Goal: Task Accomplishment & Management: Use online tool/utility

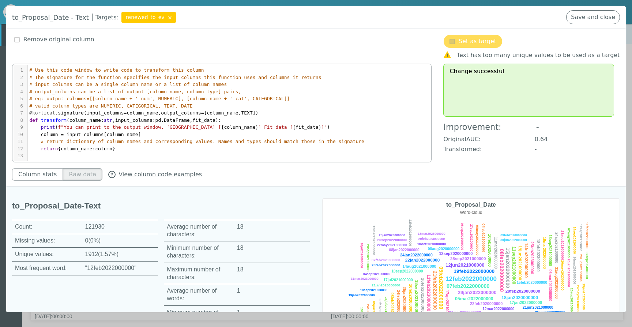
scroll to position [50, 0]
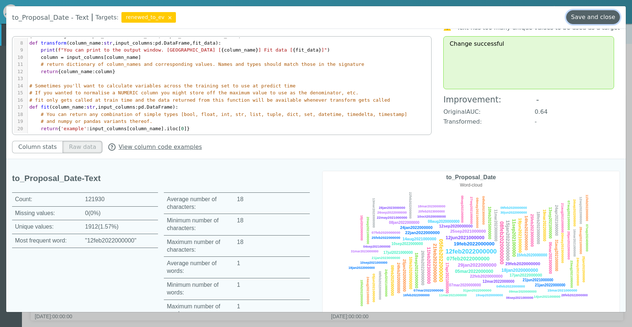
click at [596, 14] on button "Save and close" at bounding box center [594, 17] width 54 height 14
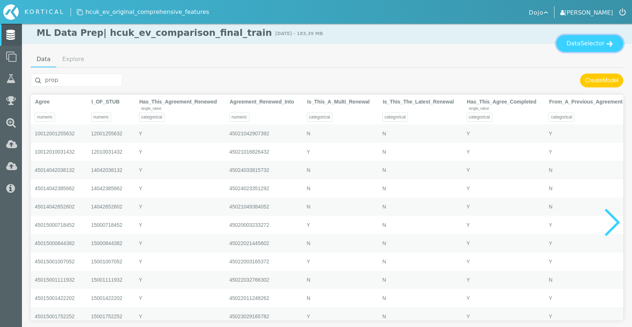
click at [581, 45] on button "Data Selector" at bounding box center [590, 43] width 67 height 17
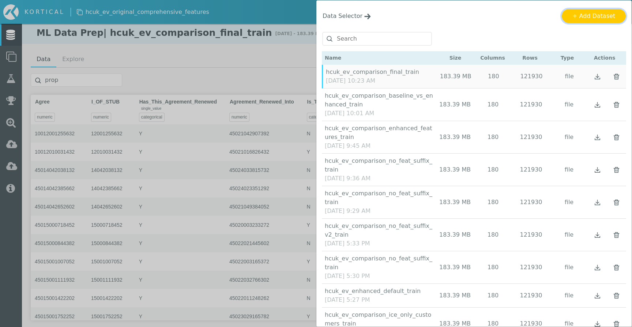
click at [588, 20] on button "+ Add Dataset" at bounding box center [594, 16] width 64 height 14
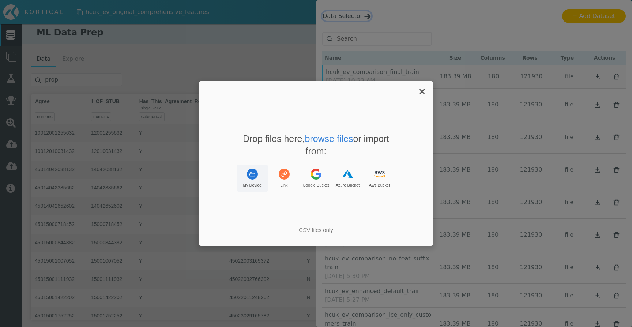
click at [250, 181] on button "My Device" at bounding box center [252, 178] width 31 height 27
click at [255, 172] on rect "Uppy Dashboard Window (Press escape to close)" at bounding box center [252, 174] width 11 height 11
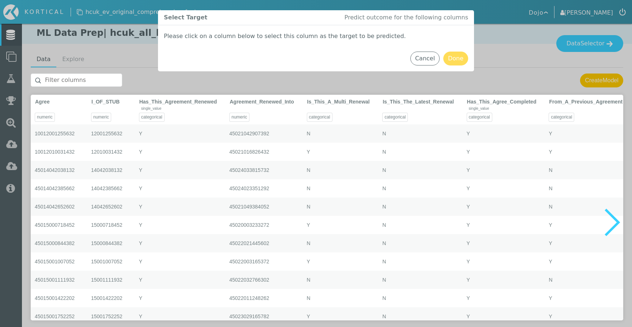
click at [83, 78] on input "text" at bounding box center [76, 80] width 91 height 13
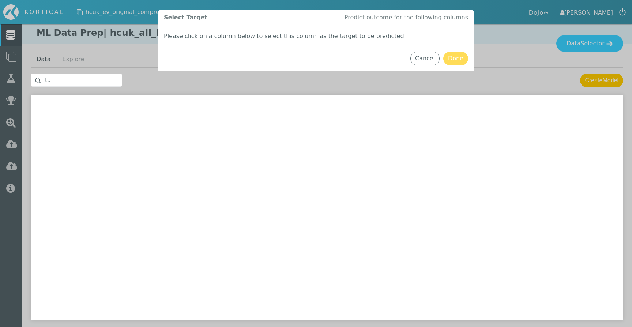
type input "t"
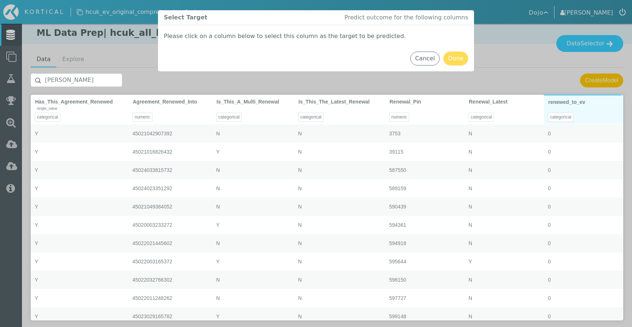
type input "[PERSON_NAME]"
click at [593, 110] on div "categorical" at bounding box center [583, 115] width 79 height 18
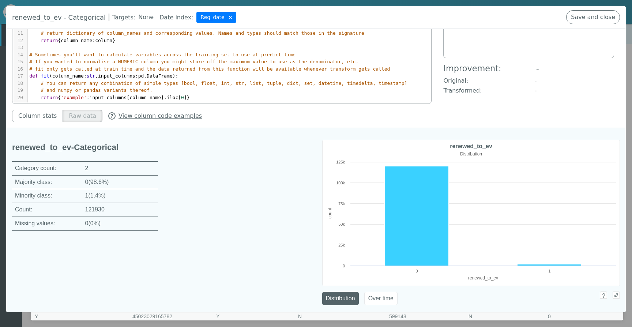
scroll to position [0, 0]
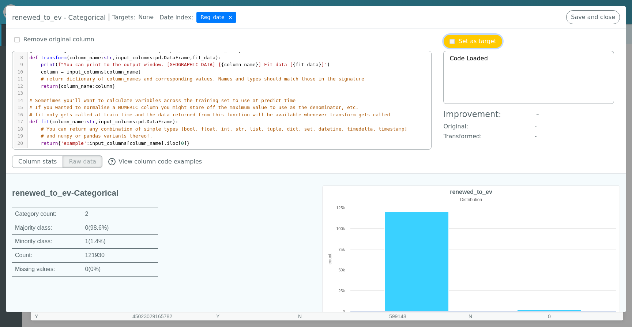
click at [475, 45] on p "Set as target" at bounding box center [478, 41] width 38 height 9
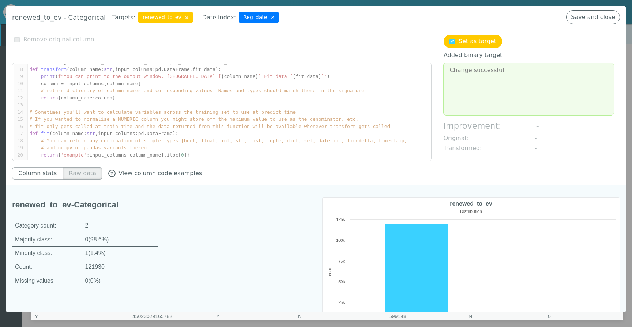
click at [272, 17] on img at bounding box center [273, 18] width 3 height 8
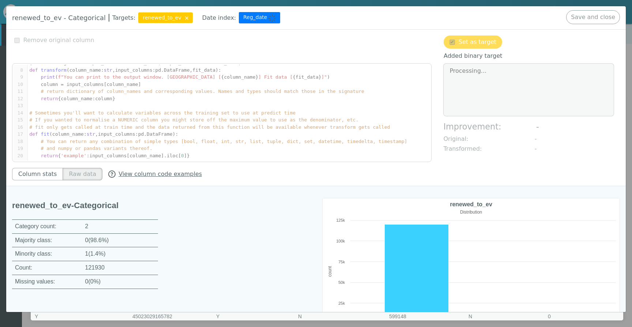
type textarea "Change successful"
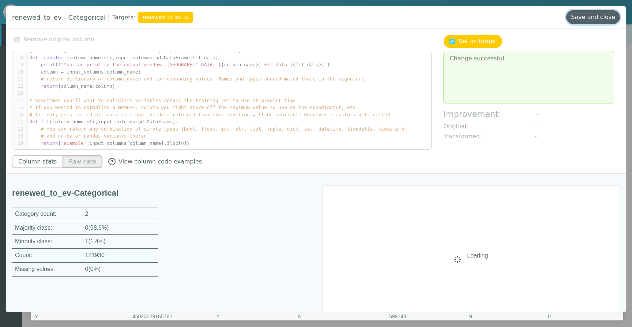
click at [606, 18] on button "Save and close" at bounding box center [594, 17] width 54 height 14
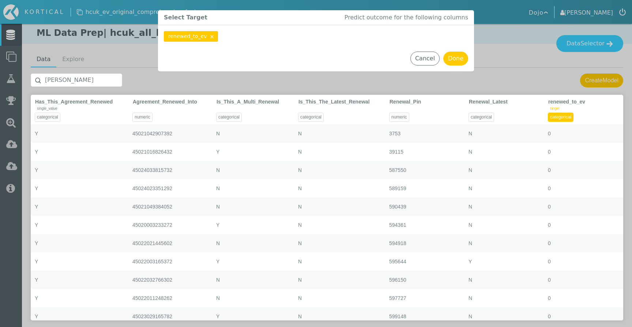
click at [83, 75] on input "[PERSON_NAME]" at bounding box center [76, 80] width 91 height 13
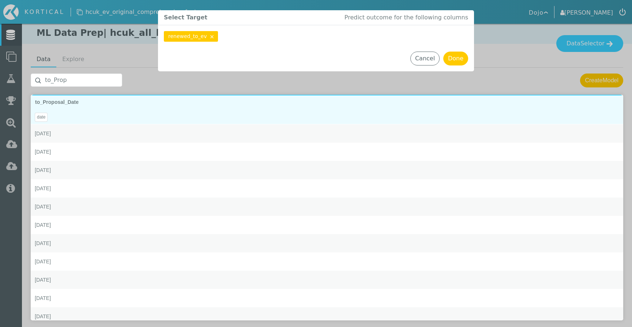
type input "to_Prop"
click at [103, 119] on div "date" at bounding box center [327, 115] width 593 height 18
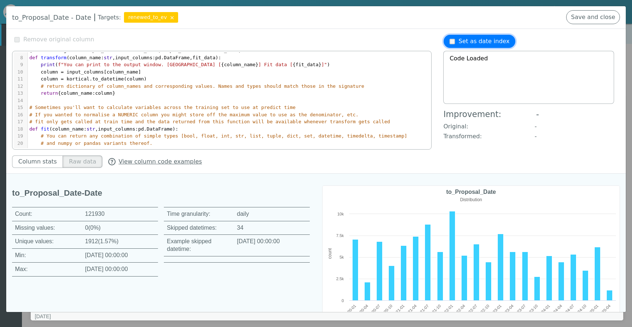
click at [468, 37] on p "Set as date index" at bounding box center [484, 41] width 51 height 9
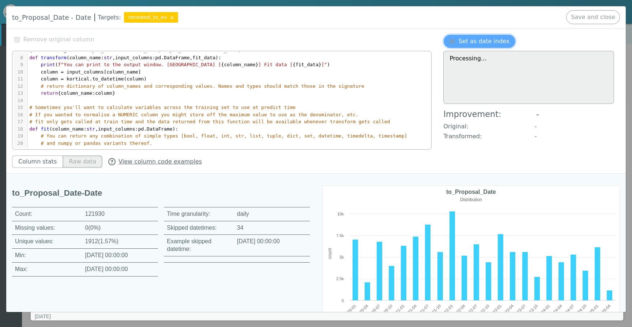
type textarea "Change successful"
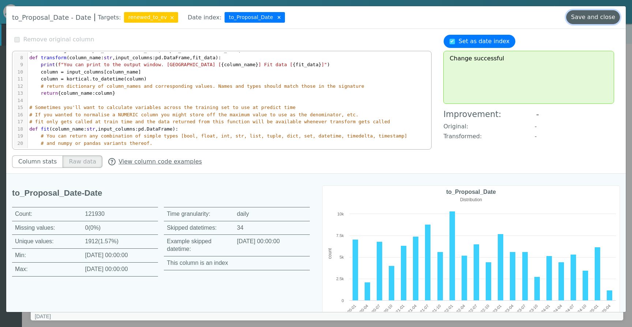
click at [591, 19] on button "Save and close" at bounding box center [594, 17] width 54 height 14
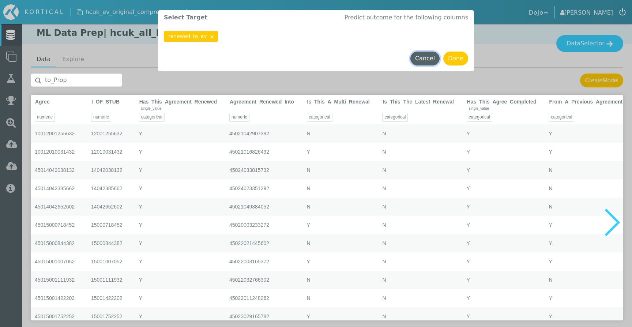
click at [423, 61] on button "Cancel" at bounding box center [425, 59] width 29 height 14
click at [423, 60] on button "Cancel" at bounding box center [425, 59] width 29 height 14
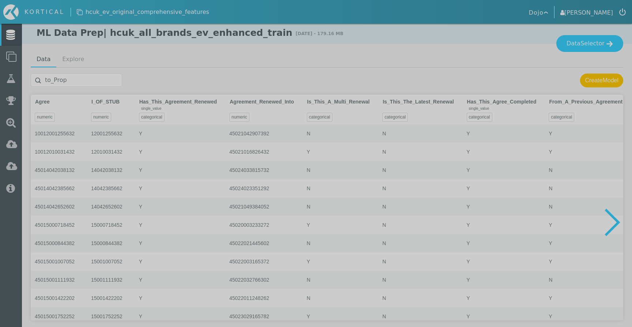
click at [424, 47] on button "Cancel" at bounding box center [425, 40] width 29 height 14
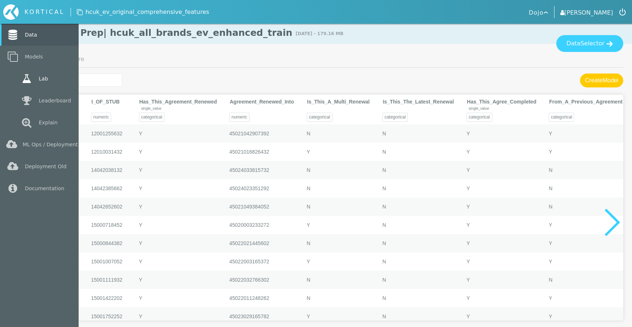
click at [22, 79] on icon at bounding box center [26, 79] width 13 height 10
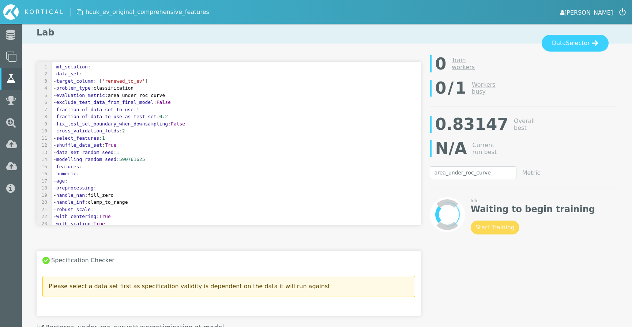
select select "area_under_roc_curve"
click at [579, 45] on span "Selector" at bounding box center [578, 43] width 24 height 9
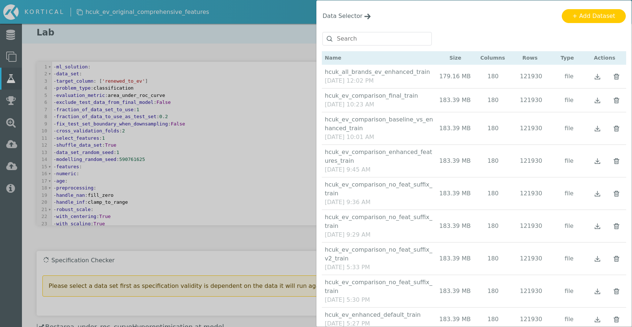
click at [364, 130] on div "hcuk_ev_comparison_baseline_vs_enhanced_train" at bounding box center [380, 124] width 111 height 18
click at [232, 137] on div "Data Selector Name Size Columns Rows Type Actions" at bounding box center [316, 163] width 632 height 327
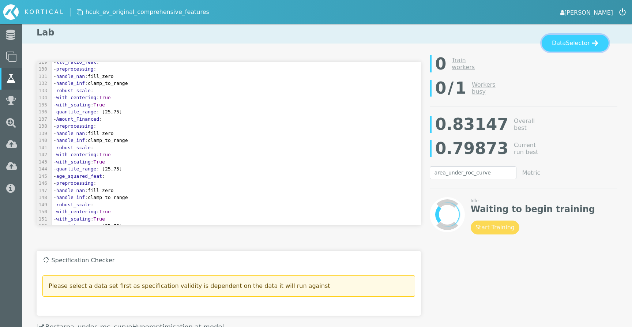
scroll to position [923, 0]
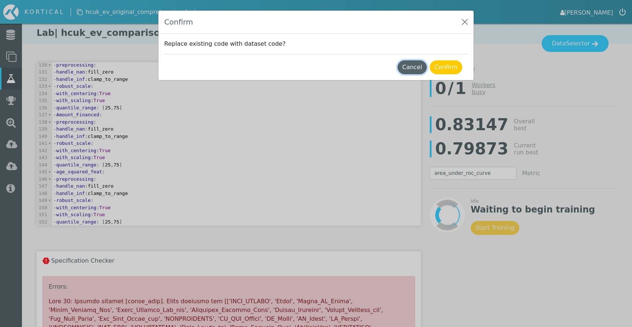
click at [414, 70] on button "Cancel" at bounding box center [412, 67] width 29 height 14
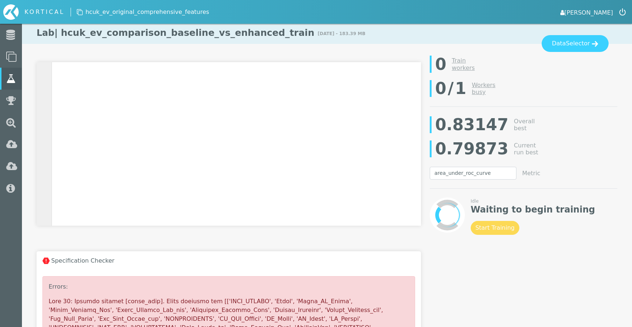
scroll to position [0, 0]
type textarea "- features: - numeric: - age: - preprocessing: - handle_nan: fill_zero - handle…"
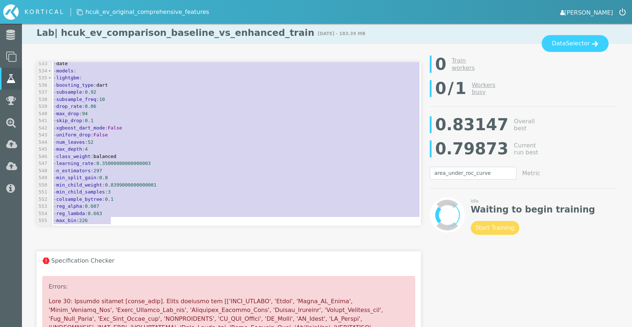
drag, startPoint x: 53, startPoint y: 167, endPoint x: 177, endPoint y: 315, distance: 193.6
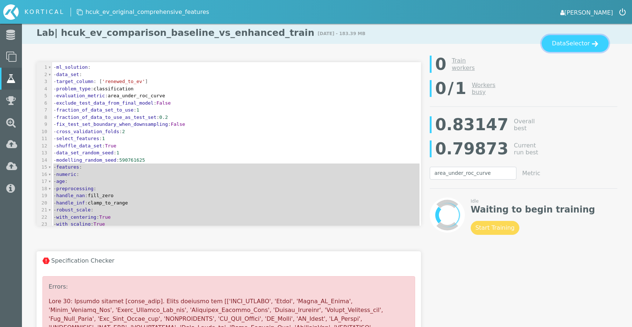
click at [551, 45] on button "Data Selector" at bounding box center [575, 43] width 67 height 17
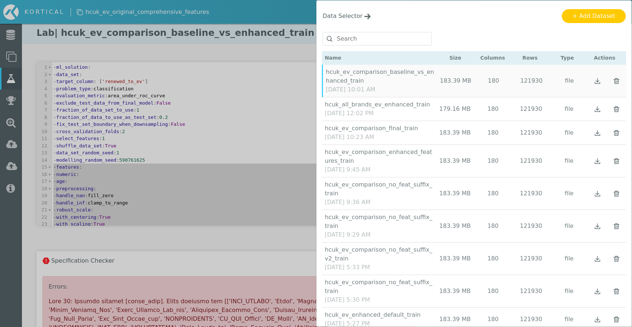
click at [391, 80] on div "hcuk_ev_comparison_baseline_vs_enhanced_train" at bounding box center [381, 77] width 111 height 18
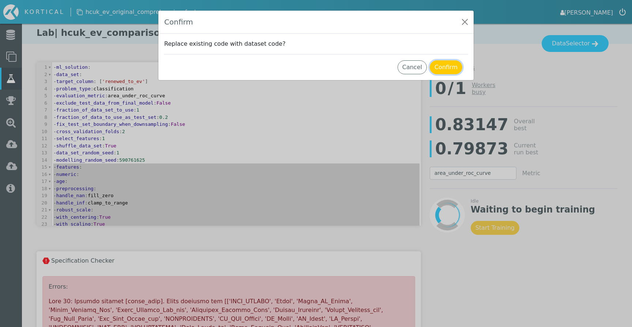
click at [446, 71] on button "Confirm" at bounding box center [446, 67] width 33 height 14
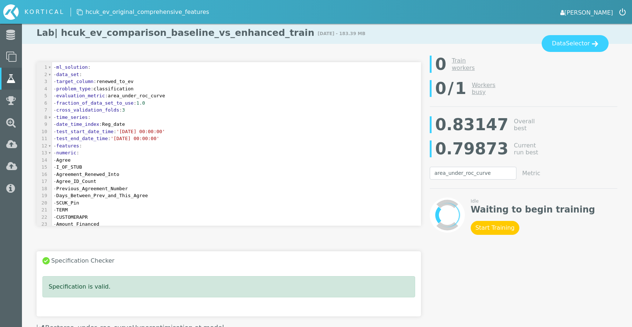
click at [146, 112] on pre "- cross_validation_folds : 3" at bounding box center [236, 109] width 369 height 7
type textarea "4"
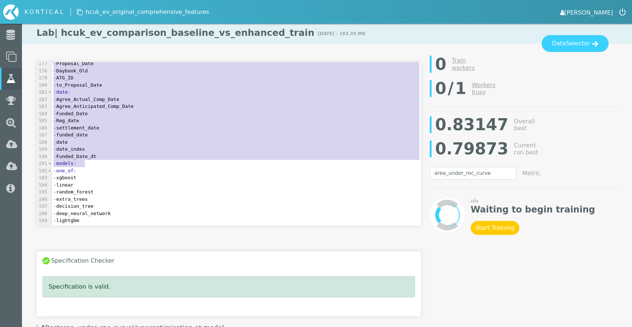
type textarea "- features: - numeric: - Agree - I_OF_STUB - Agreement_Renewed_Into - Agree_ID_…"
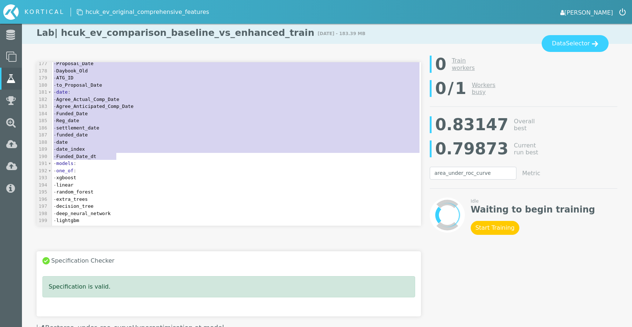
drag, startPoint x: 53, startPoint y: 145, endPoint x: 170, endPoint y: 156, distance: 117.2
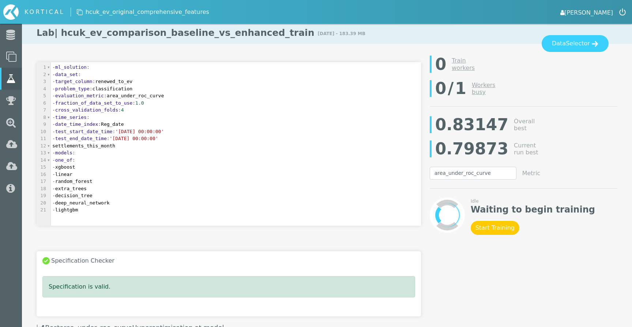
click at [106, 146] on span "settlements_this_month" at bounding box center [83, 145] width 63 height 5
type textarea "settlements_this_month"
click at [106, 146] on span "settlements_this_month" at bounding box center [83, 145] width 63 height 5
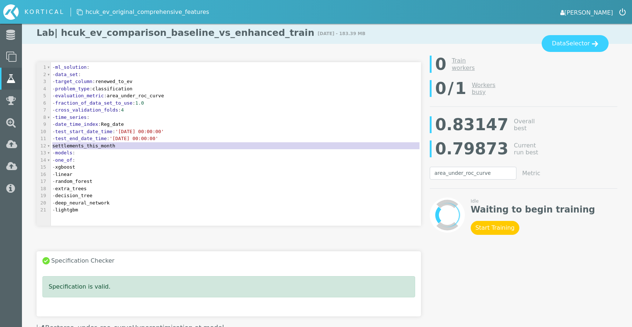
click at [118, 108] on span "cross_validation_folds" at bounding box center [86, 109] width 63 height 5
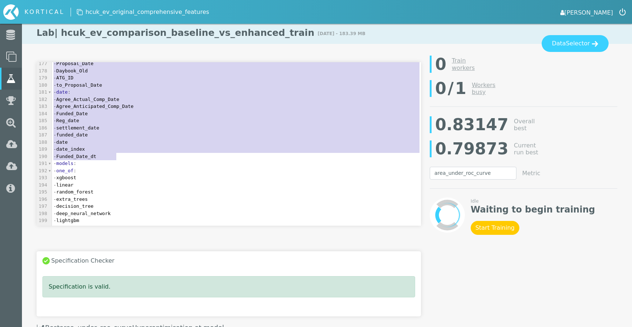
paste textarea
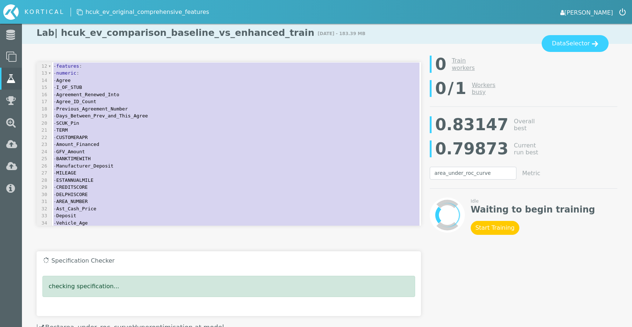
type textarea "- features: - numeric: - Agree - I_OF_STUB - Agreement_Renewed_Into - Agree_ID_…"
click at [128, 108] on span "- Previous_Agreement_Number" at bounding box center [90, 108] width 75 height 5
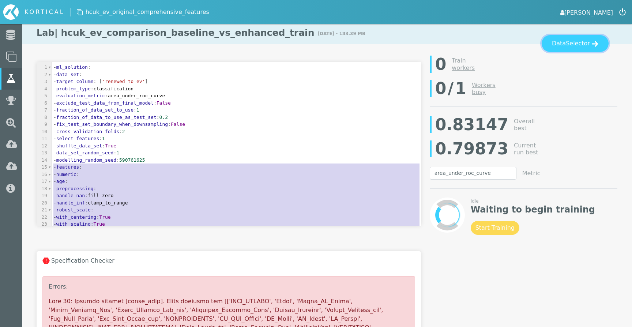
click at [553, 42] on button "Data Selector" at bounding box center [575, 43] width 67 height 17
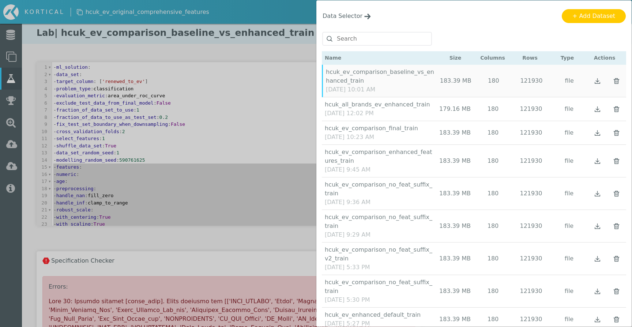
click at [412, 85] on div "hcuk_ev_comparison_baseline_vs_enhanced_train" at bounding box center [381, 77] width 111 height 18
type textarea "- features: - numeric: - age: - preprocessing: - handle_nan: fill_zero - handle…"
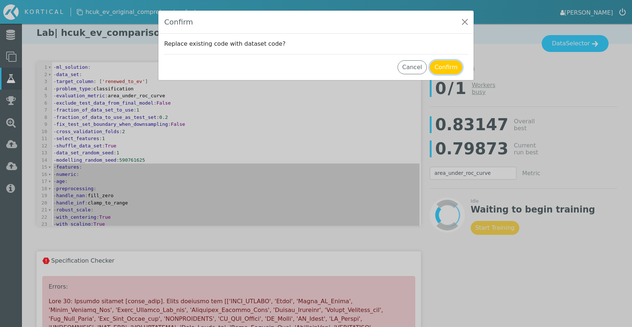
click at [452, 63] on button "Confirm" at bounding box center [446, 67] width 33 height 14
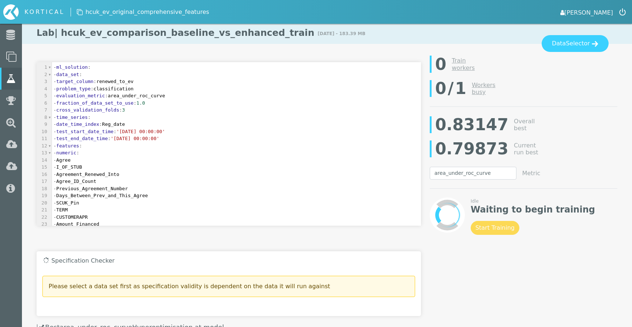
click at [146, 110] on pre "- cross_validation_folds : 3" at bounding box center [236, 109] width 369 height 7
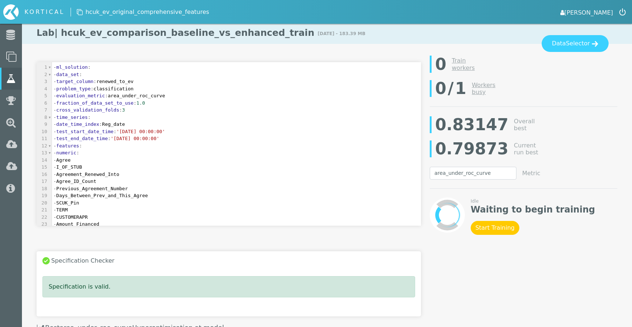
type textarea "4"
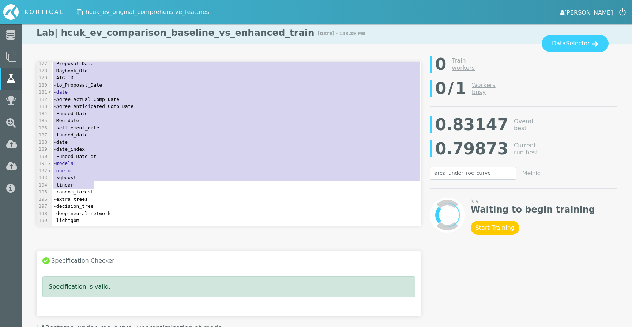
type textarea "- features: - numeric: - Agree - I_OF_STUB - Agreement_Renewed_Into - Agree_ID_…"
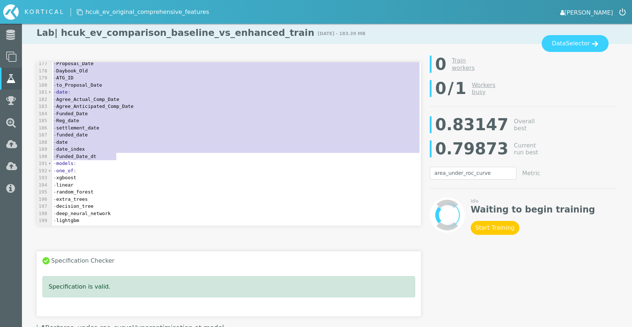
drag, startPoint x: 53, startPoint y: 145, endPoint x: 148, endPoint y: 156, distance: 95.8
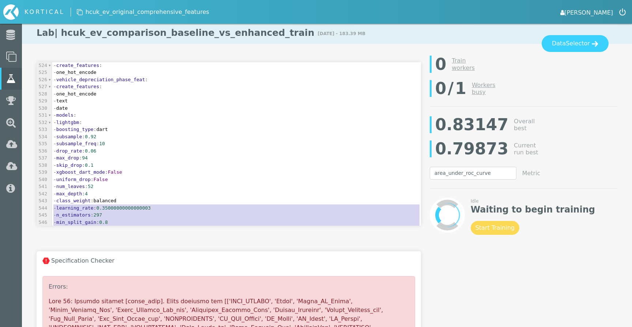
type textarea "- max_bin: 226"
type textarea "- models:"
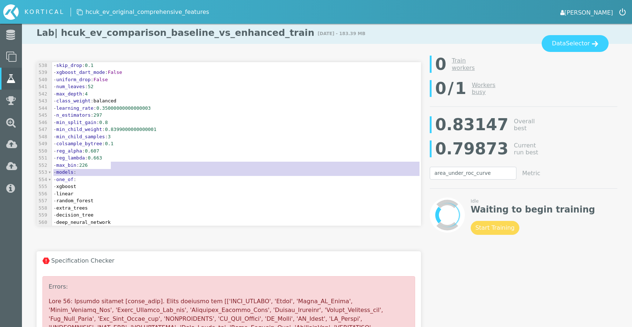
type textarea "- models:"
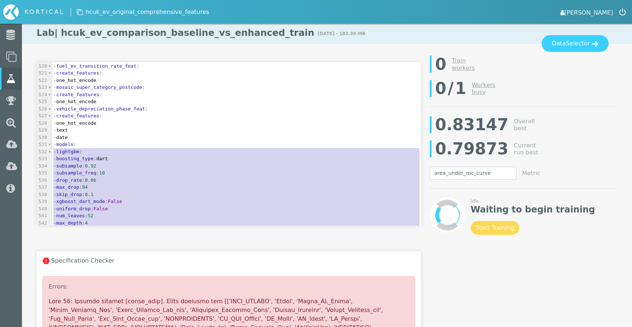
type textarea "- models: - lightgbm: - boosting_type: dart - subsample: 0.92 - subsample_freq:…"
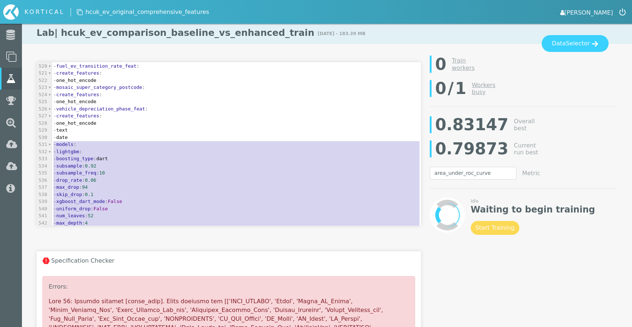
drag, startPoint x: 119, startPoint y: 188, endPoint x: 29, endPoint y: 144, distance: 100.0
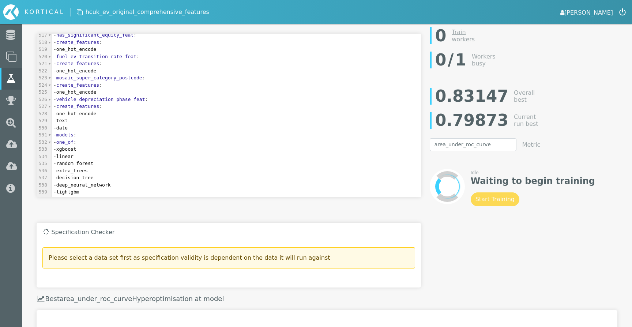
click at [99, 156] on pre "- linear" at bounding box center [236, 156] width 369 height 7
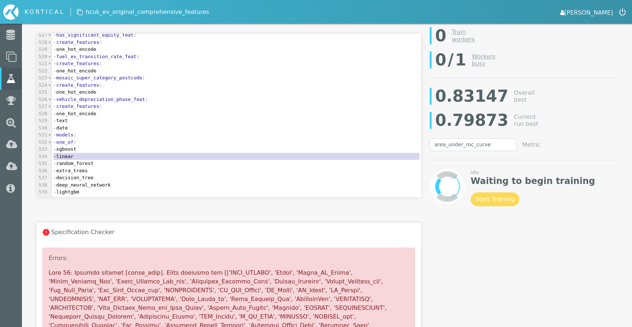
type textarea "- linear"
click at [99, 156] on pre "- linear" at bounding box center [236, 156] width 369 height 7
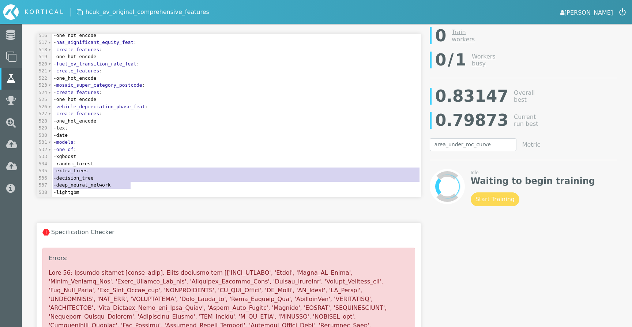
type textarea "- decision_tree - deep_neural_network"
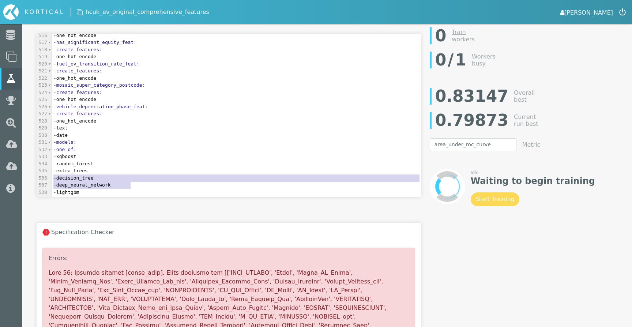
drag, startPoint x: 139, startPoint y: 186, endPoint x: 33, endPoint y: 177, distance: 106.5
click at [33, 177] on div "- decision_tree - deep_neural_network ​ x 506 - create_features : 507 - one_hot…" at bounding box center [228, 120] width 393 height 189
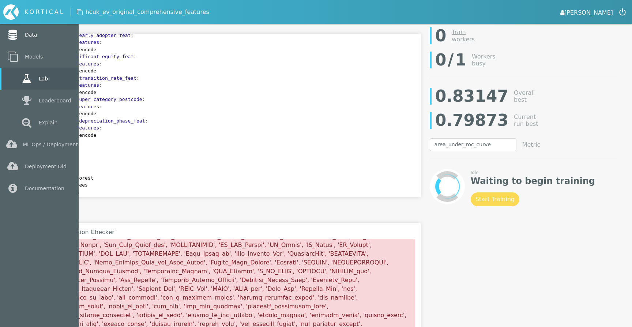
click at [21, 32] on link "Data" at bounding box center [39, 35] width 79 height 22
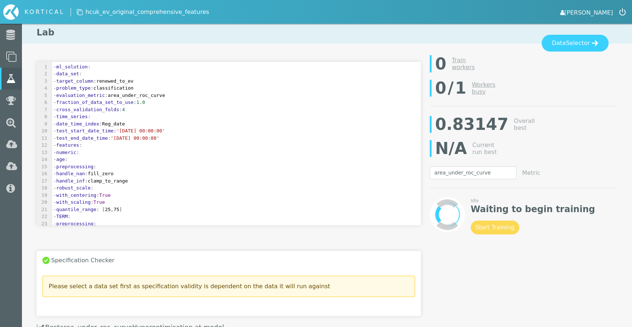
select select "area_under_roc_curve"
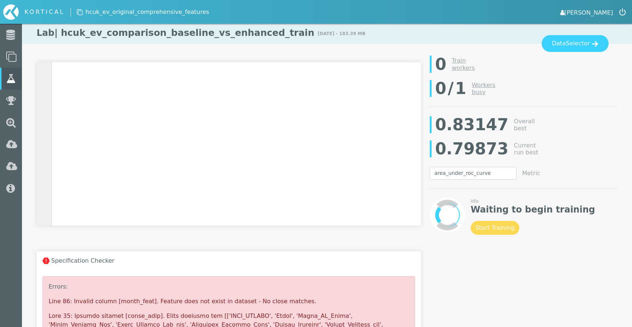
scroll to position [2100, 0]
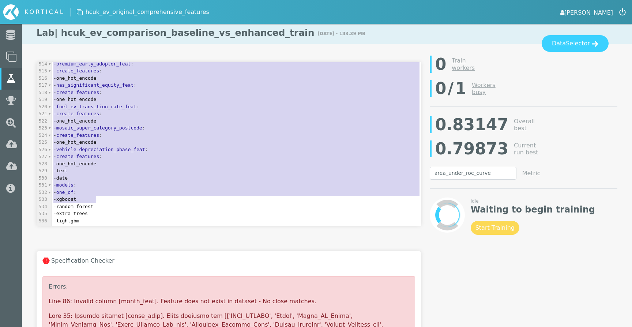
type textarea "- features: - numeric: - age: - preprocessing: - handle_nan: fill_zero - handle…"
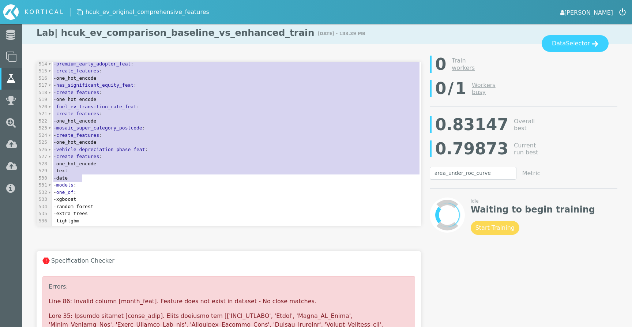
drag, startPoint x: 55, startPoint y: 132, endPoint x: 211, endPoint y: 176, distance: 162.5
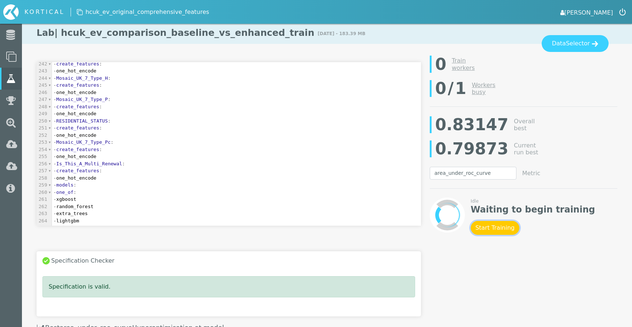
click at [490, 230] on button "Start Training" at bounding box center [495, 228] width 49 height 14
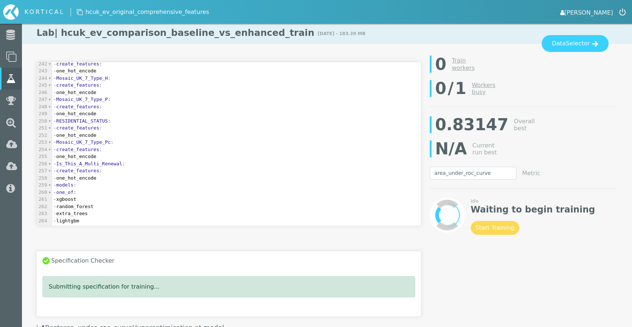
click at [599, 12] on link "[PERSON_NAME]" at bounding box center [587, 12] width 53 height 10
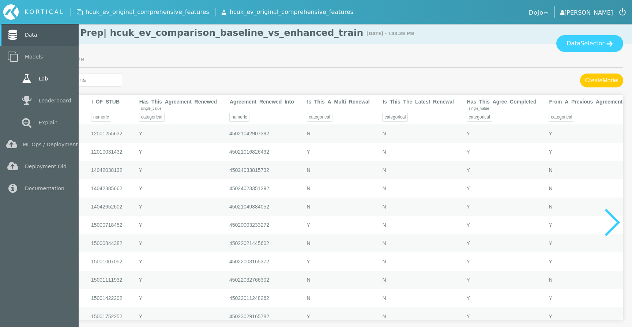
click at [20, 82] on icon at bounding box center [26, 79] width 13 height 10
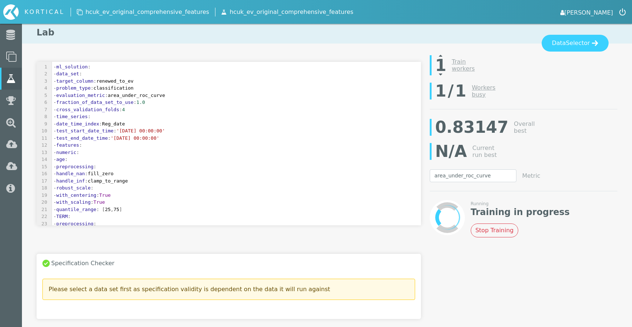
select select "area_under_roc_curve"
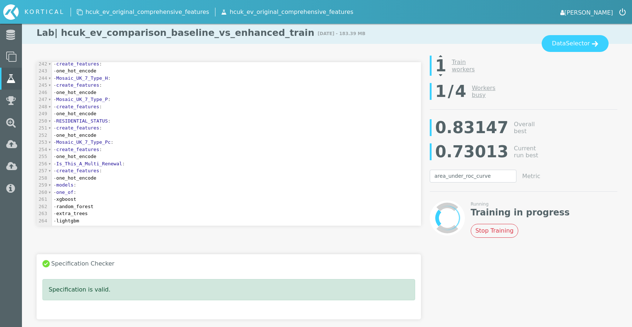
click at [442, 57] on div at bounding box center [441, 59] width 22 height 12
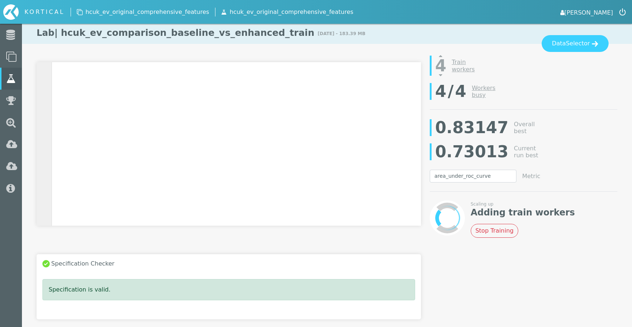
scroll to position [55, 0]
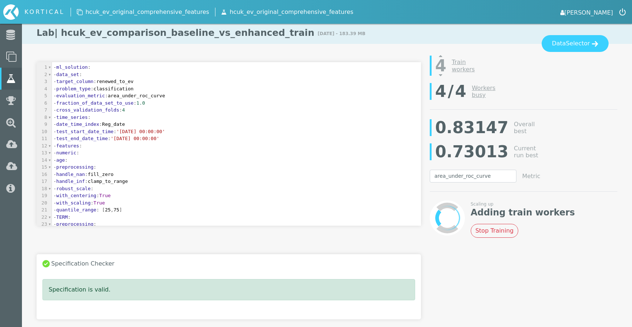
click at [125, 126] on span "- date_time_index : Reg_date" at bounding box center [89, 123] width 72 height 5
click at [483, 229] on button "Stop Training" at bounding box center [495, 231] width 48 height 14
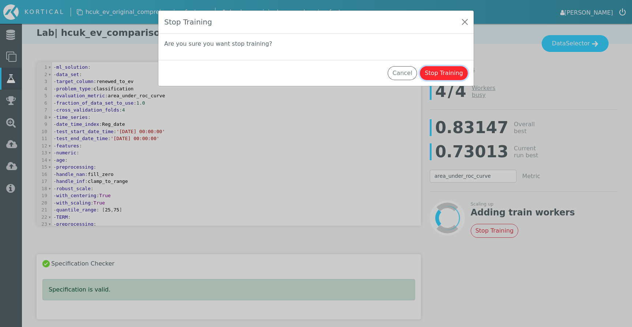
click at [447, 74] on button "Stop Training" at bounding box center [444, 73] width 48 height 14
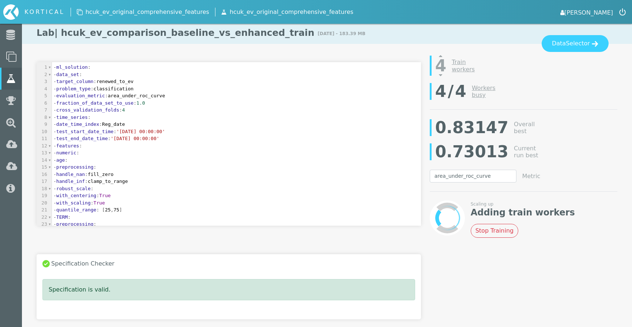
click at [125, 124] on span "- date_time_index : Reg_date" at bounding box center [89, 123] width 72 height 5
type textarea "to_p"
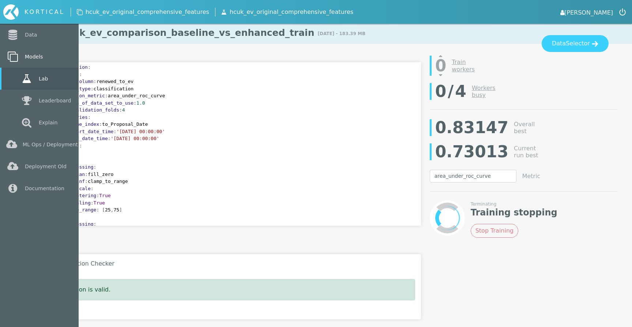
type textarea "Proposal_Date"
click at [27, 56] on link "Models" at bounding box center [39, 57] width 79 height 22
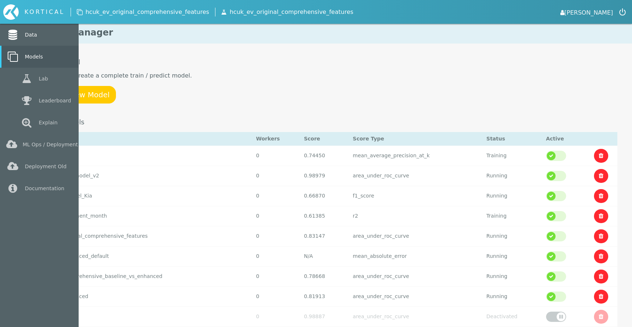
click at [20, 34] on link "Data" at bounding box center [39, 35] width 79 height 22
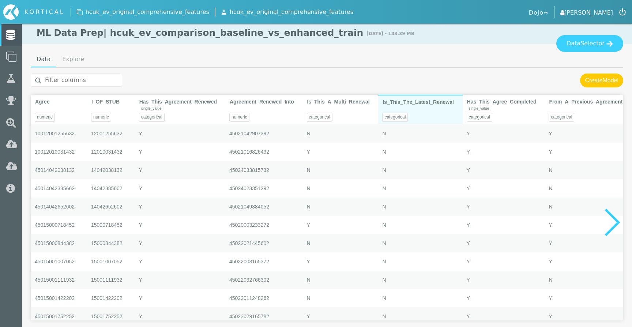
click at [431, 120] on div "categorical" at bounding box center [420, 115] width 84 height 18
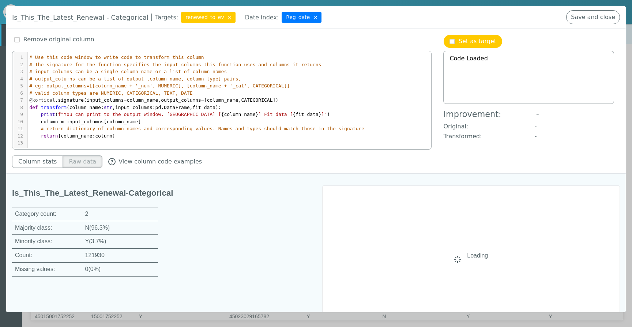
click at [314, 19] on img at bounding box center [315, 18] width 3 height 8
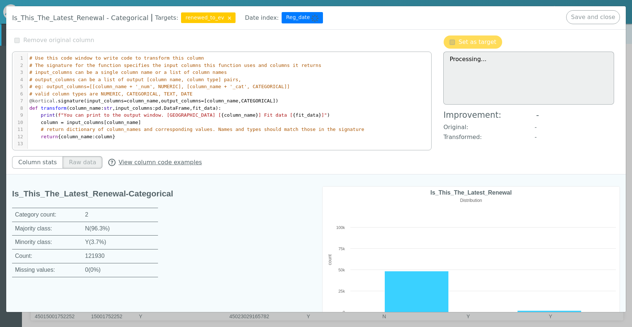
type textarea "Change successful"
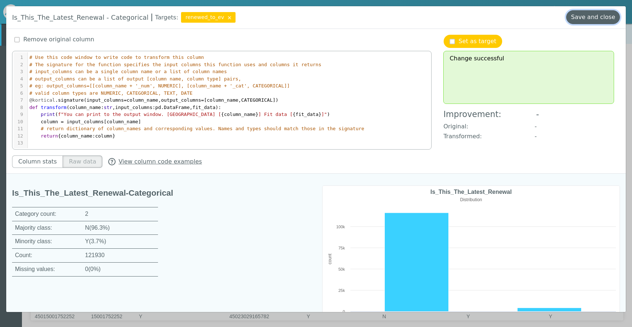
click at [595, 17] on button "Save and close" at bounding box center [594, 17] width 54 height 14
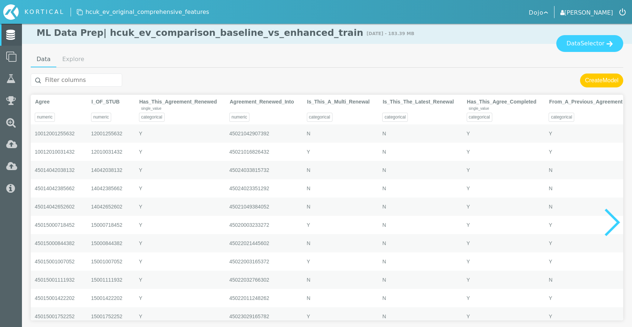
click at [78, 80] on input "text" at bounding box center [76, 80] width 91 height 13
click at [95, 80] on input "text" at bounding box center [76, 80] width 91 height 13
click at [96, 86] on input "t" at bounding box center [76, 80] width 91 height 13
click at [93, 83] on input "tt" at bounding box center [76, 80] width 91 height 13
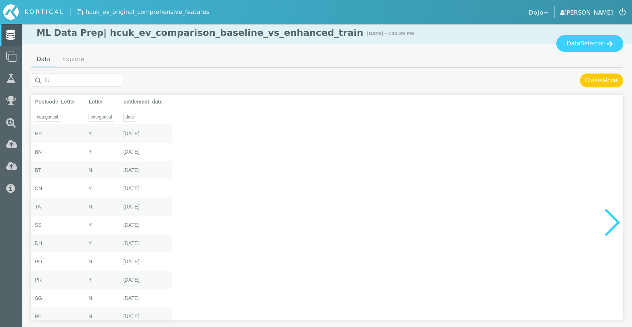
click at [93, 83] on input "tt" at bounding box center [76, 80] width 91 height 13
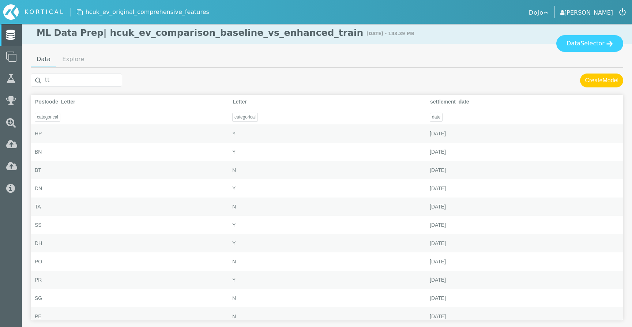
click at [93, 83] on input "tt" at bounding box center [76, 80] width 91 height 13
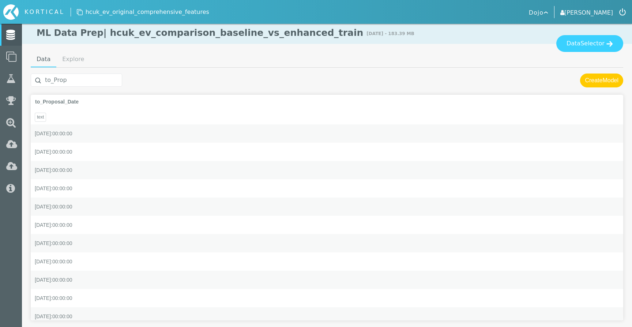
type input "to_Prop"
click at [586, 55] on ul "Data Explore" at bounding box center [327, 60] width 593 height 16
click at [578, 38] on button "Data Selector" at bounding box center [590, 43] width 67 height 17
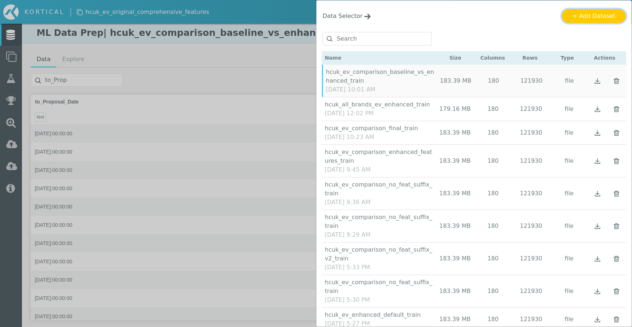
click at [593, 15] on button "+ Add Dataset" at bounding box center [594, 16] width 64 height 14
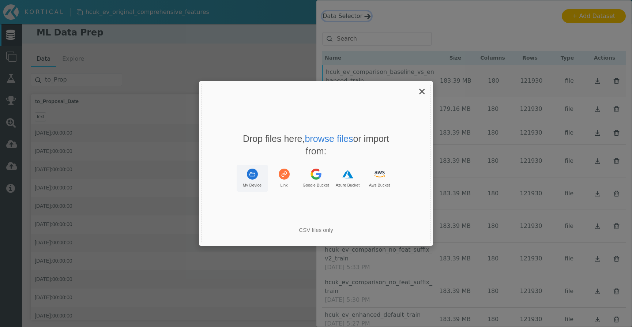
click at [254, 175] on rect "Uppy Dashboard Window (Press escape to close)" at bounding box center [252, 174] width 11 height 11
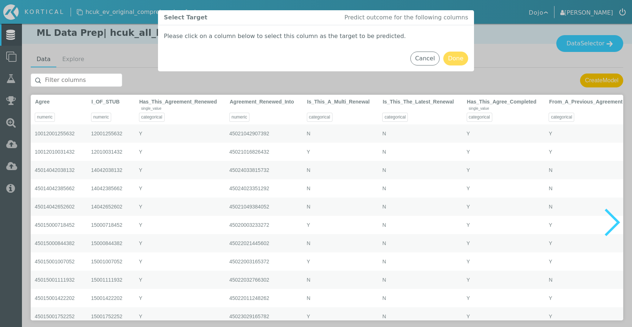
click at [87, 79] on input "text" at bounding box center [76, 80] width 91 height 13
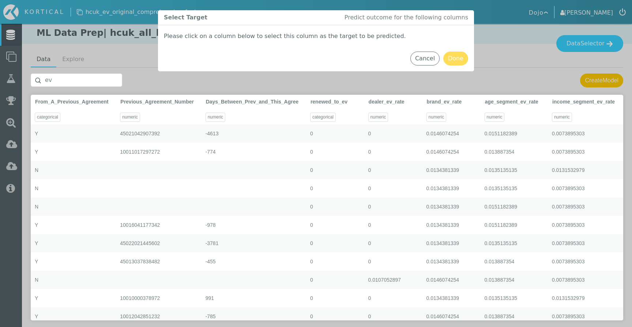
type input "e"
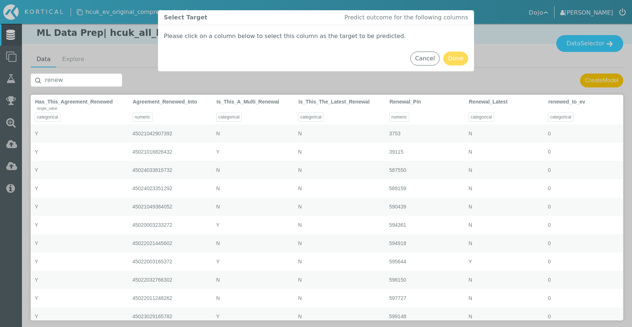
type input "renew"
click at [593, 103] on div "renewed_to_ev" at bounding box center [584, 102] width 71 height 13
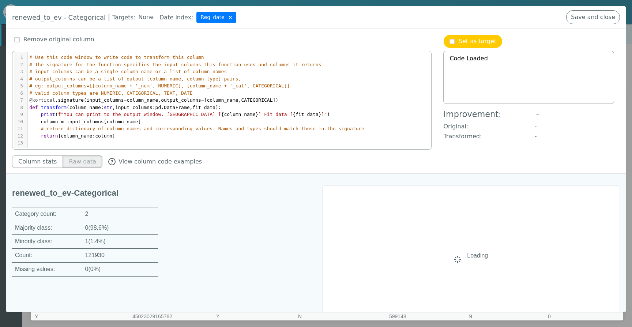
click at [229, 16] on img at bounding box center [230, 18] width 3 height 8
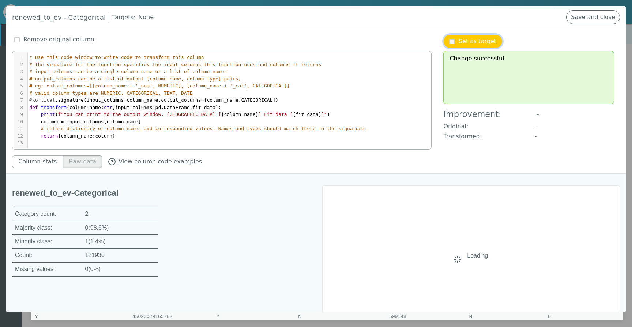
click at [478, 43] on p "Set as target" at bounding box center [478, 41] width 38 height 9
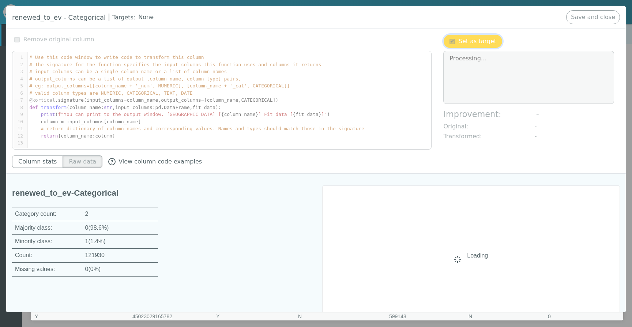
type textarea "Change successful"
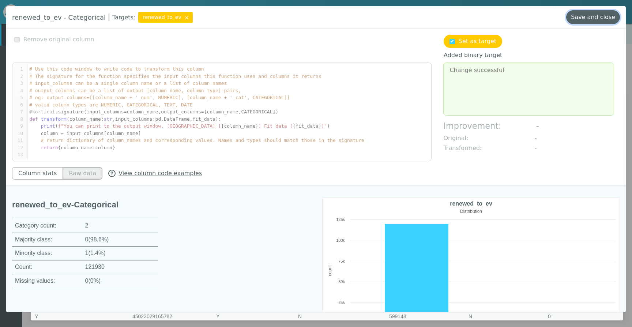
click at [599, 20] on button "Save and close" at bounding box center [594, 17] width 54 height 14
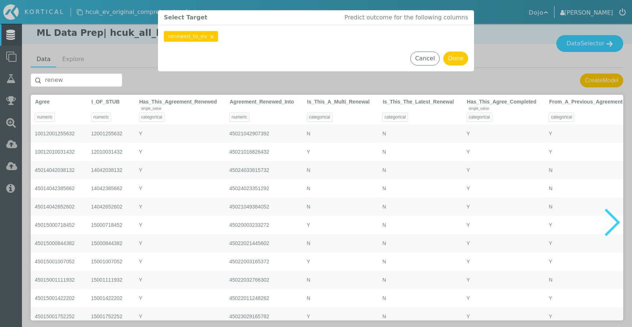
click at [88, 83] on input "renew" at bounding box center [76, 80] width 91 height 13
click at [70, 79] on input "renew" at bounding box center [76, 80] width 91 height 13
click at [67, 81] on input "renew" at bounding box center [76, 80] width 91 height 13
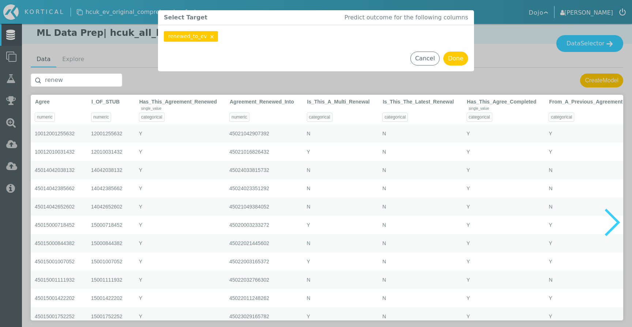
click at [52, 79] on input "renew" at bounding box center [76, 80] width 91 height 13
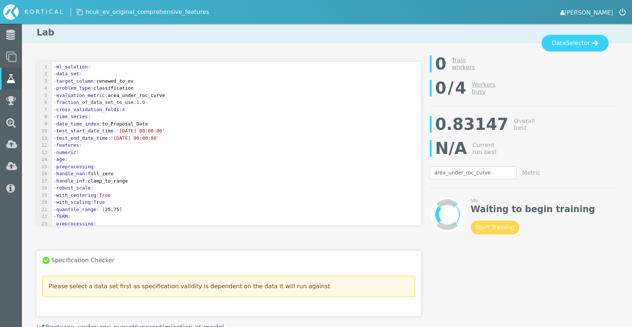
select select "area_under_roc_curve"
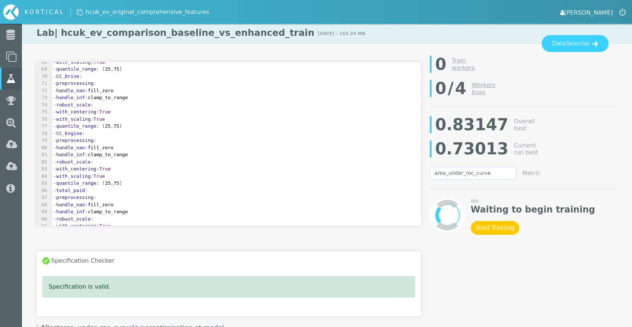
scroll to position [342, 0]
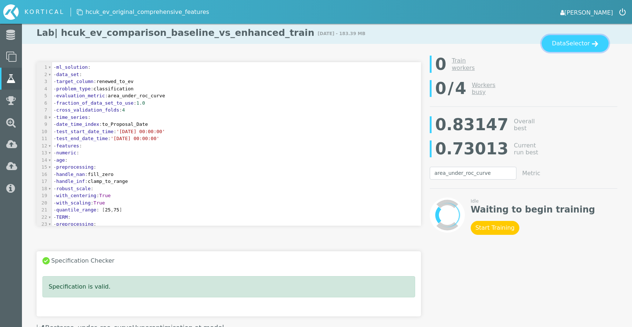
click at [571, 52] on button "Data Selector" at bounding box center [575, 43] width 67 height 17
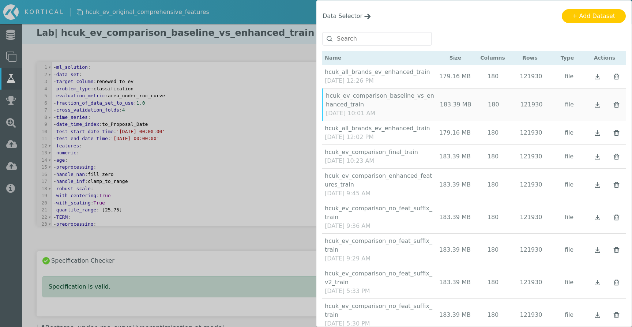
click at [395, 81] on div "[DATE] 12:26 PM" at bounding box center [378, 80] width 107 height 9
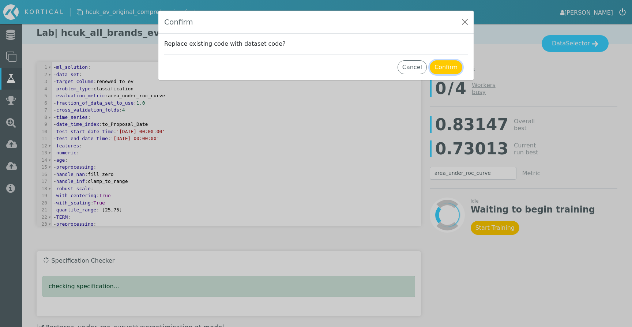
click at [442, 70] on button "Confirm" at bounding box center [446, 67] width 33 height 14
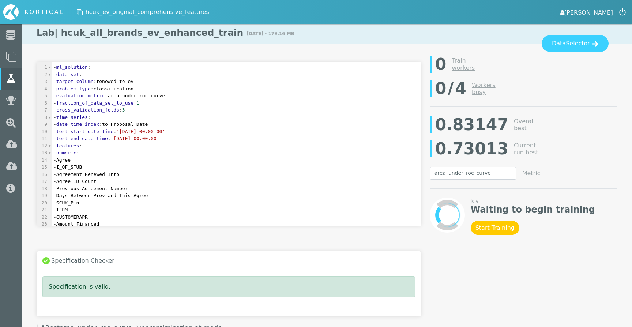
click at [153, 109] on pre "- cross_validation_folds : 3" at bounding box center [236, 109] width 369 height 7
type textarea "4"
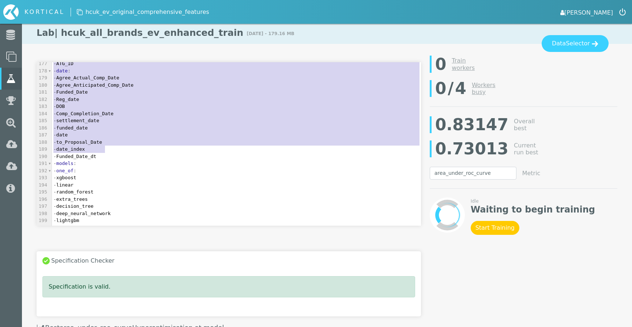
type textarea "- features: - numeric: - Agree - I_OF_STUB - Agreement_Renewed_Into - Agree_ID_…"
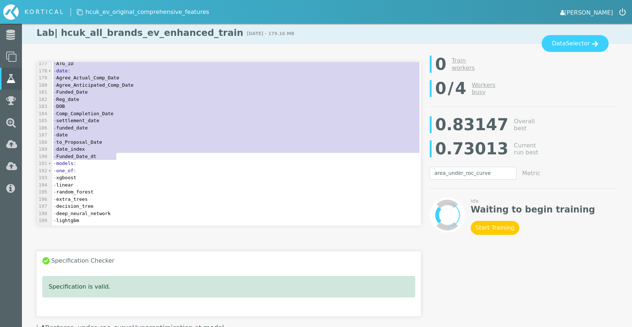
drag, startPoint x: 54, startPoint y: 145, endPoint x: 162, endPoint y: 155, distance: 108.1
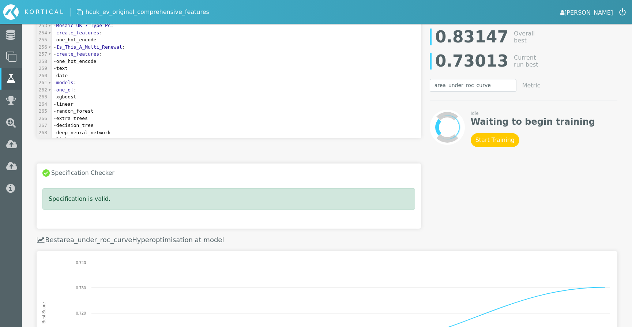
scroll to position [1759, 0]
click at [156, 124] on pre "- deep_neural_network" at bounding box center [236, 125] width 369 height 7
type textarea "- deep_neural_network"
click at [156, 124] on pre "- deep_neural_network" at bounding box center [236, 125] width 369 height 7
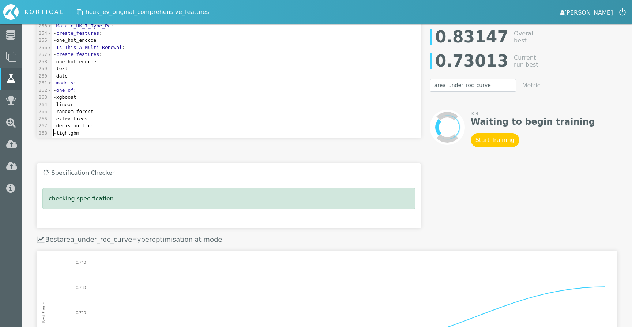
scroll to position [1752, 0]
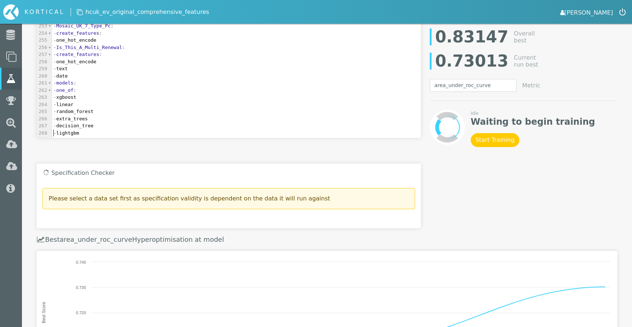
click at [142, 122] on pre "- decision_tree" at bounding box center [236, 125] width 369 height 7
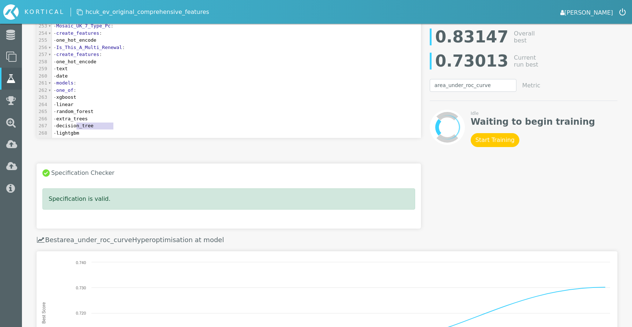
click at [142, 122] on pre "- decision_tree" at bounding box center [236, 125] width 369 height 7
type textarea "- decision_tree"
click at [142, 122] on pre "- decision_tree" at bounding box center [236, 125] width 369 height 7
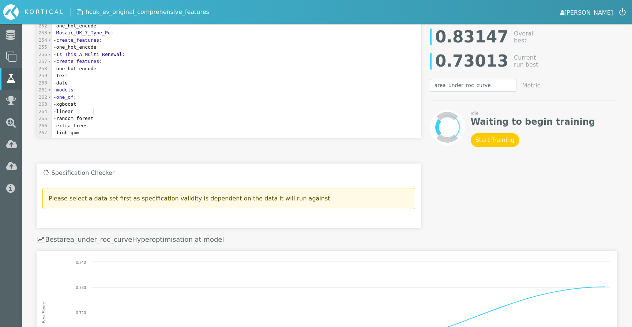
click at [109, 112] on pre "- linear" at bounding box center [236, 111] width 369 height 7
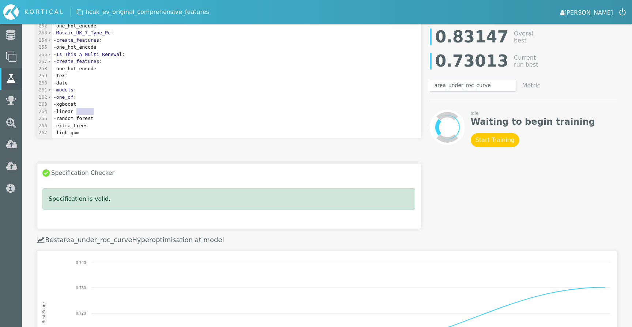
type textarea "- linear"
click at [109, 112] on pre "- linear" at bounding box center [236, 111] width 369 height 7
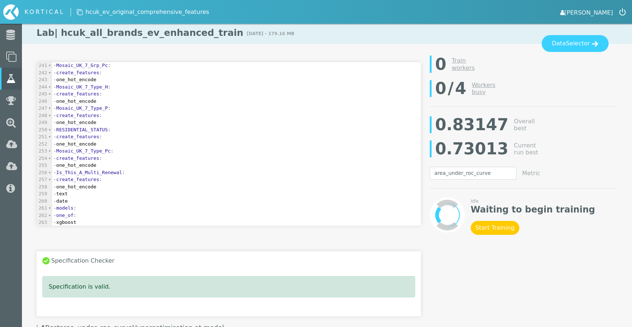
scroll to position [1703, 0]
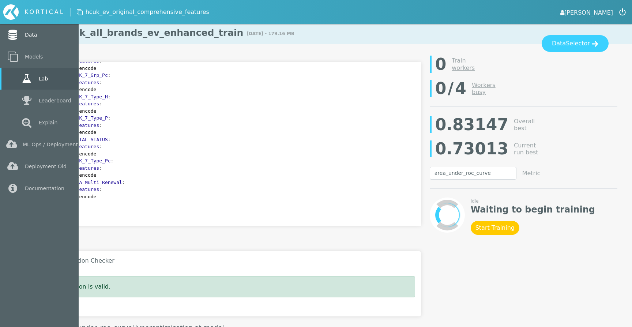
click at [31, 35] on link "Data" at bounding box center [39, 35] width 79 height 22
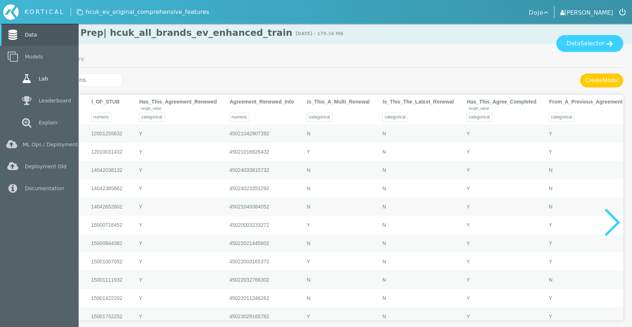
click at [15, 84] on link "Lab" at bounding box center [39, 79] width 79 height 22
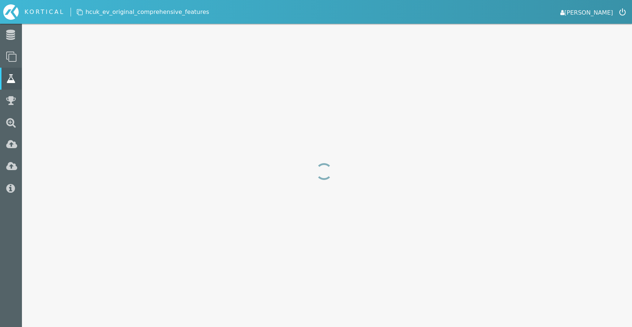
select select "area_under_roc_curve"
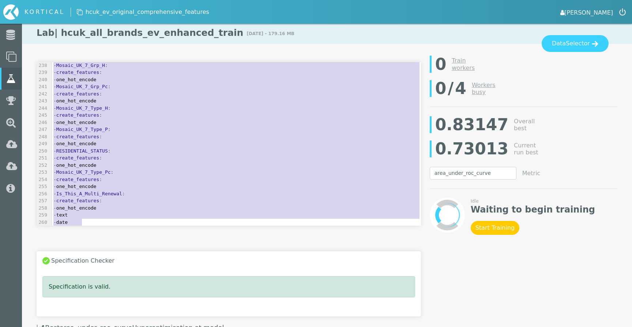
scroll to position [1738, 0]
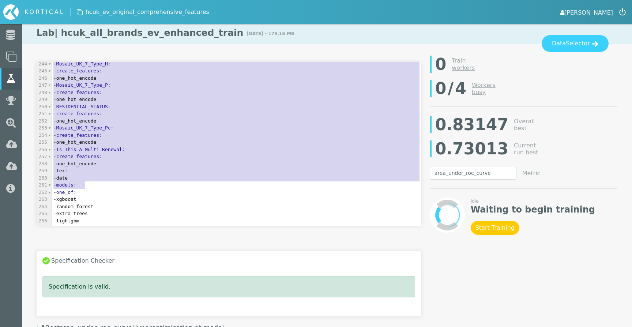
type textarea "- features: - numeric: - age: - preprocessing: - handle_nan: fill_zero - handle…"
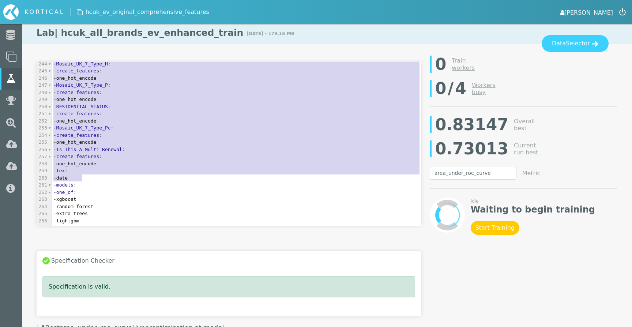
drag, startPoint x: 53, startPoint y: 100, endPoint x: 164, endPoint y: 177, distance: 135.1
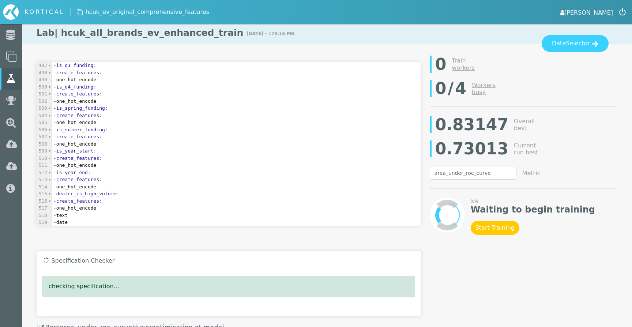
scroll to position [3564, 0]
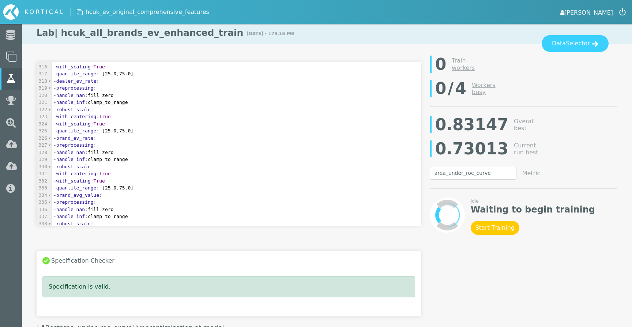
click at [491, 235] on div "Idle Waiting to begin training Start Training Stop Training" at bounding box center [524, 211] width 188 height 47
click at [494, 226] on button "Start Training" at bounding box center [495, 228] width 49 height 14
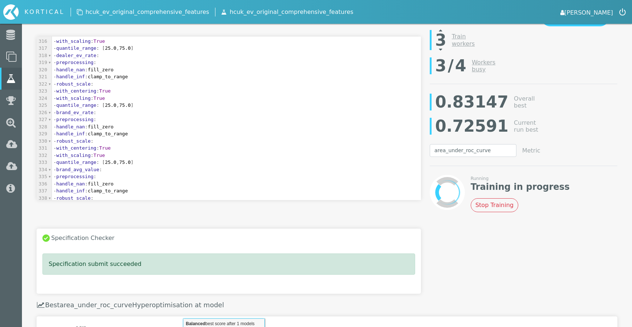
scroll to position [0, 0]
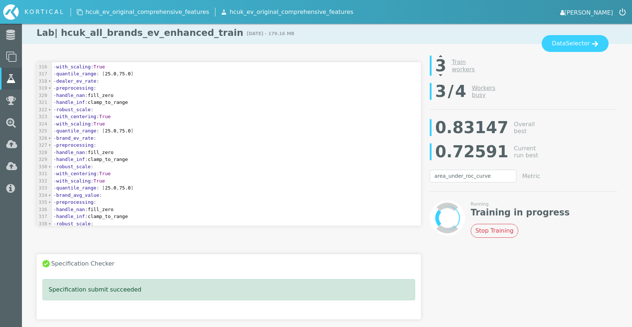
click at [443, 52] on div "3 Train workers" at bounding box center [524, 65] width 188 height 27
click at [442, 55] on icon at bounding box center [440, 56] width 3 height 6
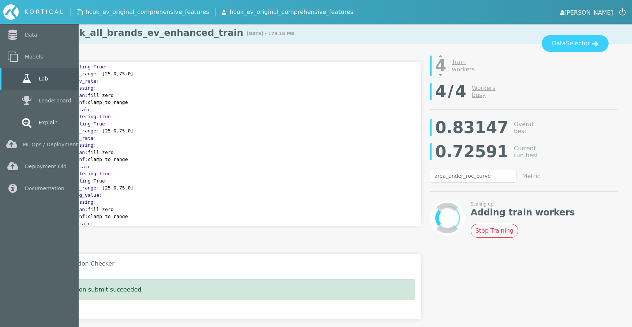
click at [11, 122] on link "Explain" at bounding box center [39, 123] width 79 height 22
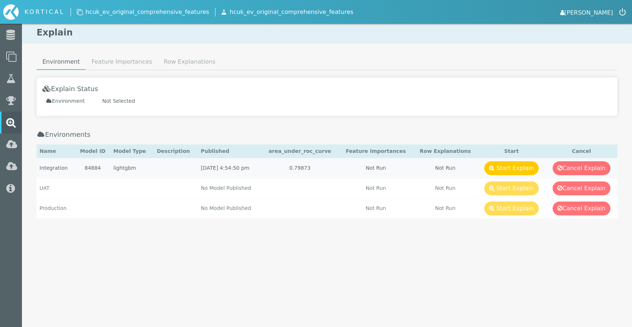
click at [176, 170] on td at bounding box center [176, 168] width 44 height 20
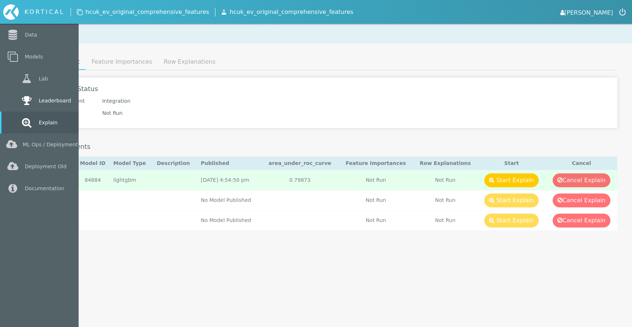
click at [28, 100] on icon at bounding box center [26, 101] width 13 height 10
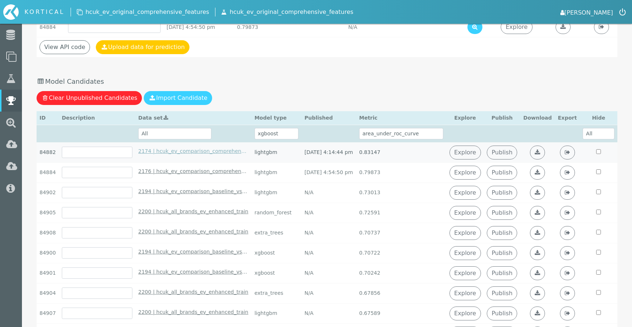
scroll to position [69, 0]
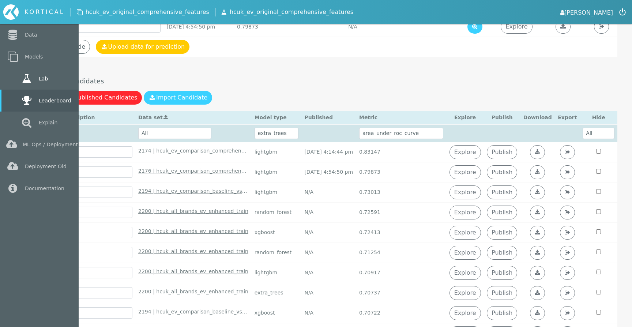
click at [20, 76] on icon at bounding box center [26, 79] width 13 height 10
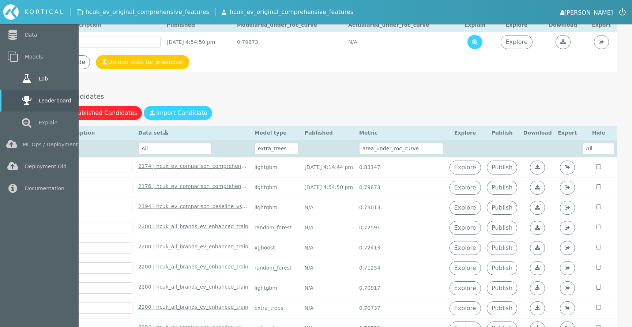
click at [12, 76] on link "Lab" at bounding box center [39, 79] width 79 height 22
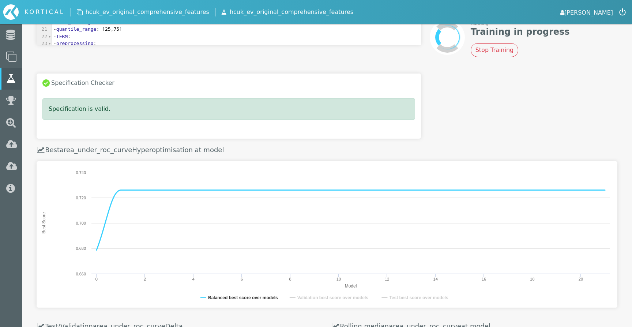
scroll to position [182, 0]
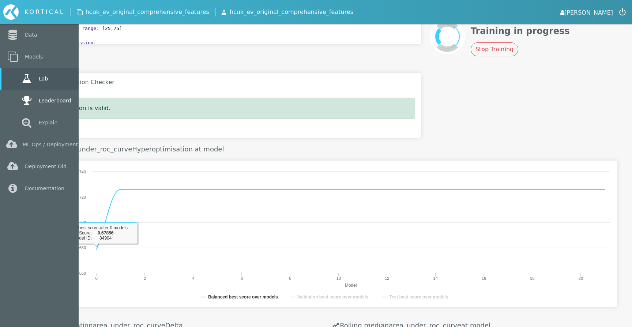
click at [11, 103] on link "Leaderboard" at bounding box center [39, 101] width 79 height 22
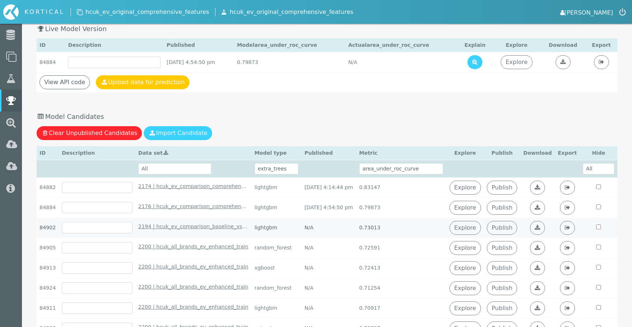
scroll to position [40, 0]
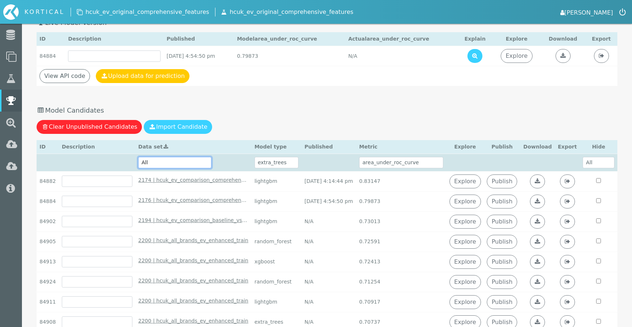
click at [172, 161] on select "All 2200 | hcuk_all_brands_ev_enhanced_train - [DATE] 12:26:22 pm 2194 | hcuk_e…" at bounding box center [174, 162] width 73 height 11
select select "2200 | hcuk_all_brands_ev_enhanced_train - [DATE] 12:26:22 pm"
click at [142, 157] on select "All 2200 | hcuk_all_brands_ev_enhanced_train - [DATE] 12:26:22 pm 2194 | hcuk_e…" at bounding box center [174, 162] width 73 height 11
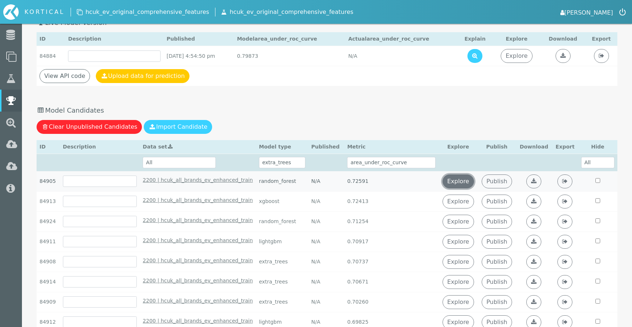
click at [457, 176] on link "Explore" at bounding box center [458, 182] width 31 height 14
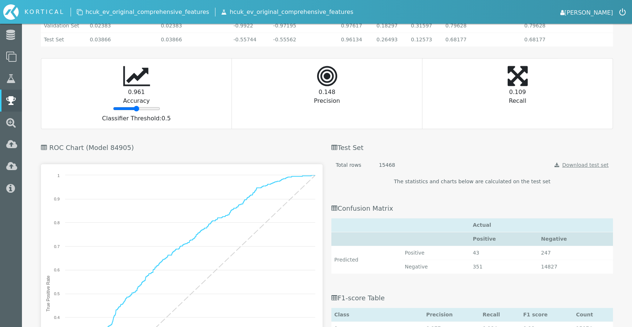
scroll to position [829, 0]
type input "52"
click at [137, 111] on input "range" at bounding box center [136, 109] width 47 height 6
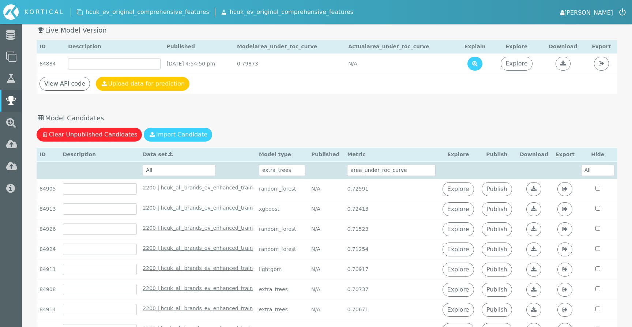
scroll to position [0, 0]
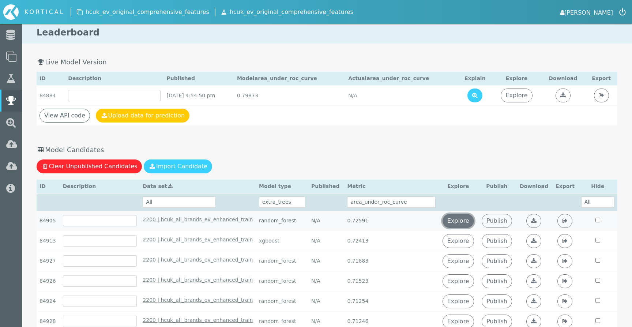
click at [457, 218] on link "Explore" at bounding box center [458, 221] width 31 height 14
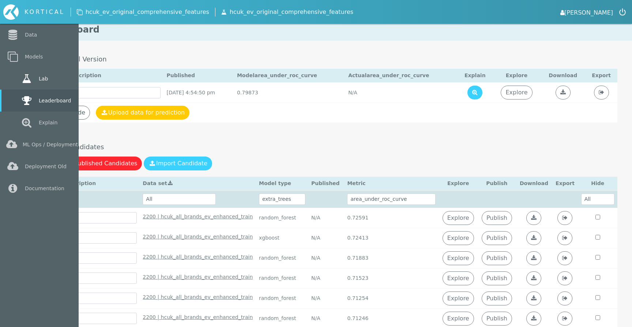
click at [16, 80] on link "Lab" at bounding box center [39, 79] width 79 height 22
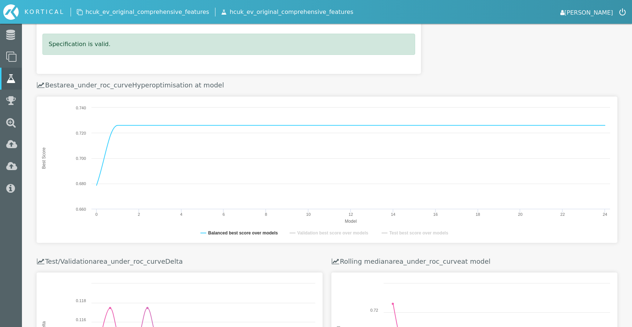
scroll to position [245, 0]
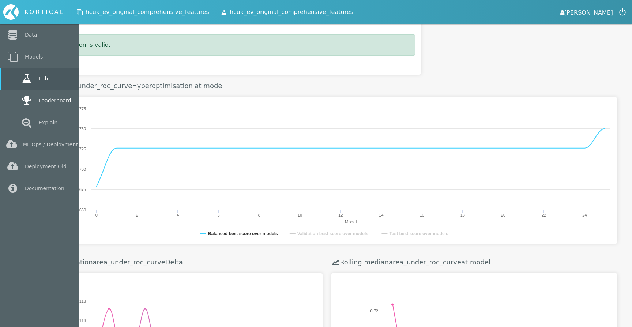
click at [45, 100] on link "Leaderboard" at bounding box center [39, 101] width 79 height 22
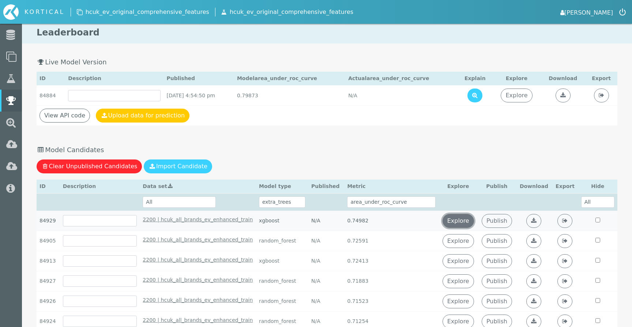
click at [464, 218] on link "Explore" at bounding box center [458, 221] width 31 height 14
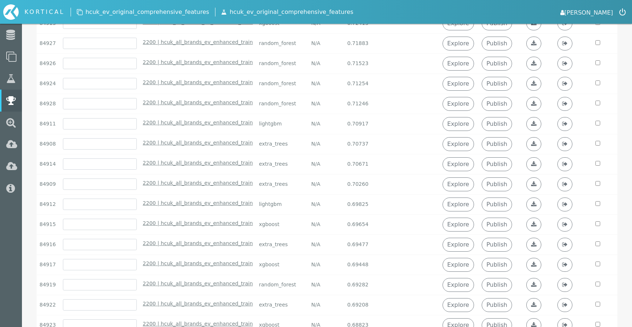
scroll to position [134, 0]
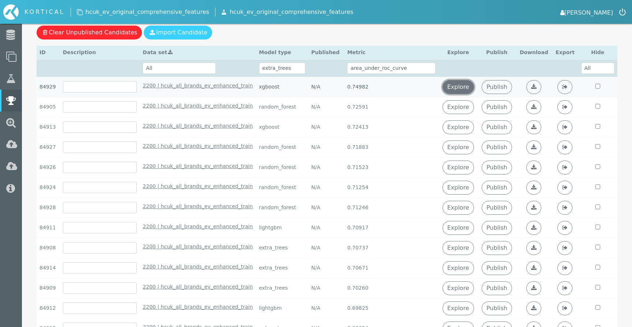
click at [458, 87] on link "Explore" at bounding box center [458, 87] width 31 height 14
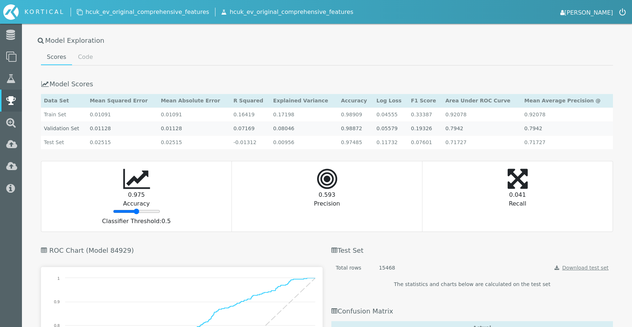
scroll to position [769, 0]
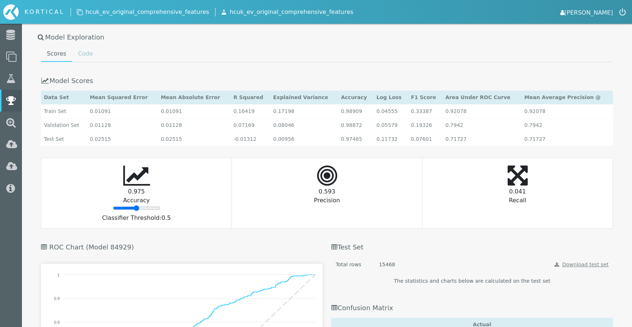
click at [74, 52] on link "Code" at bounding box center [85, 53] width 27 height 15
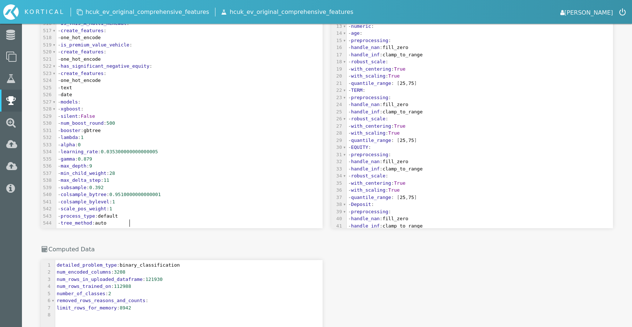
scroll to position [2, 0]
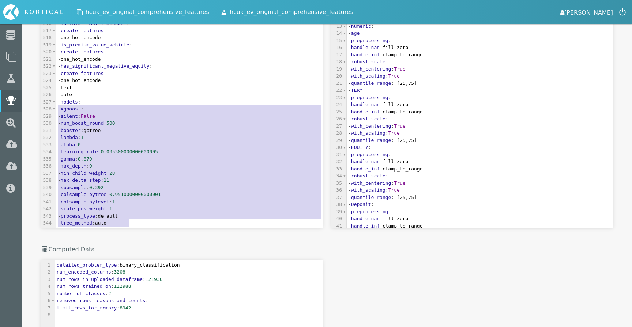
drag, startPoint x: 152, startPoint y: 223, endPoint x: 31, endPoint y: 111, distance: 164.2
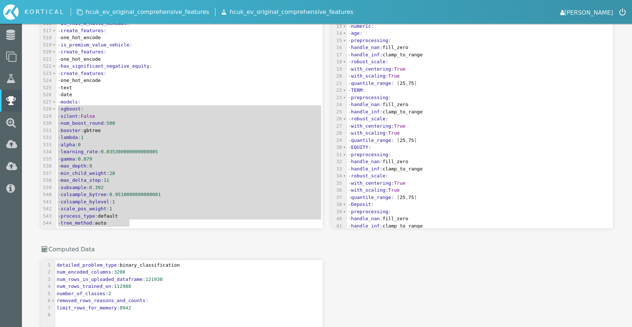
type textarea "- xgboost: - silent: False - num_boost_round: 500 - booster: gbtree - lambda: 1…"
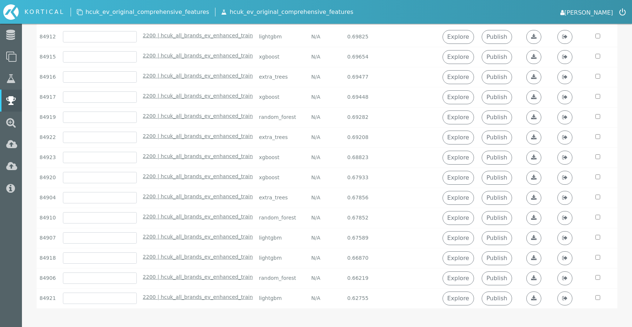
scroll to position [0, 0]
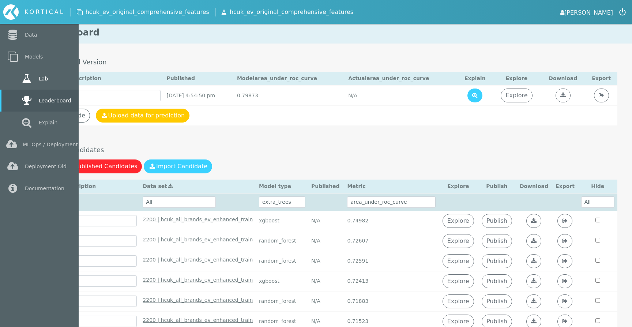
click at [40, 78] on link "Lab" at bounding box center [39, 79] width 79 height 22
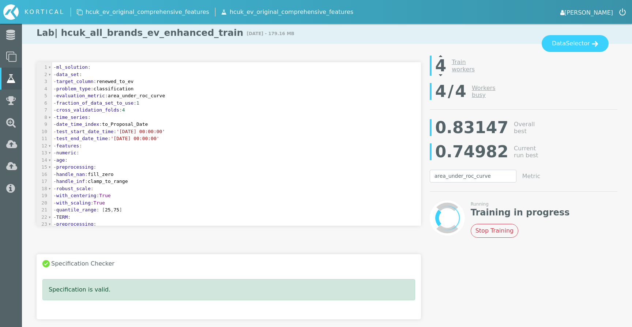
click at [440, 74] on icon at bounding box center [440, 75] width 3 height 6
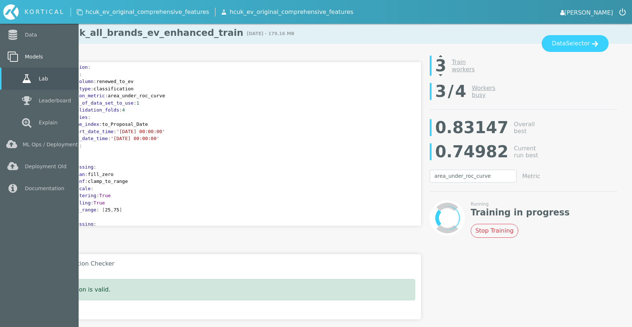
click at [16, 60] on icon at bounding box center [12, 57] width 13 height 10
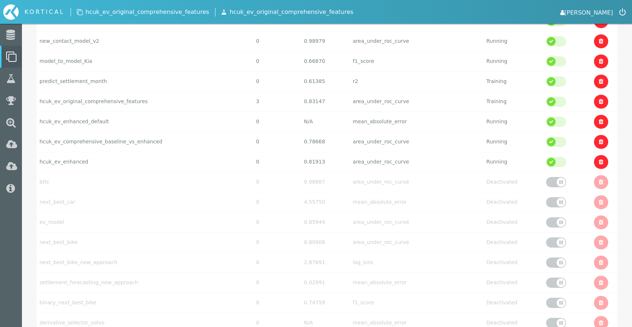
scroll to position [136, 0]
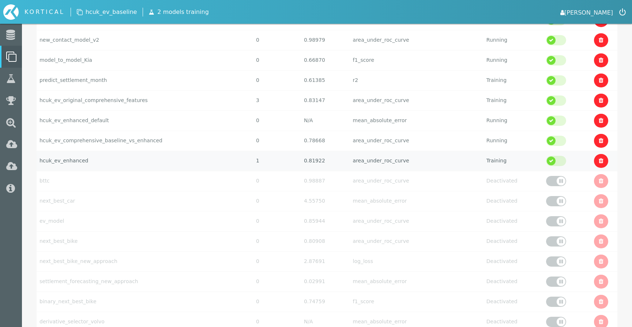
click at [444, 162] on td "area_under_roc_curve" at bounding box center [417, 161] width 134 height 20
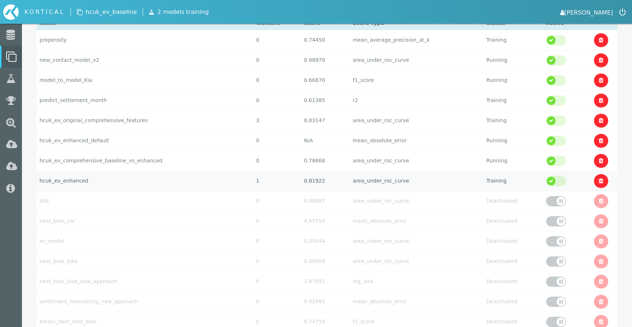
select select "area_under_roc_curve"
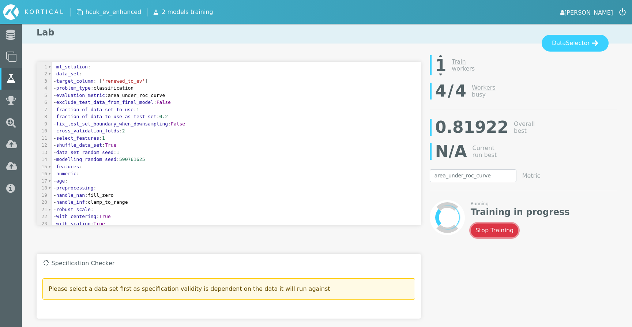
click at [486, 234] on button "Stop Training" at bounding box center [495, 231] width 48 height 14
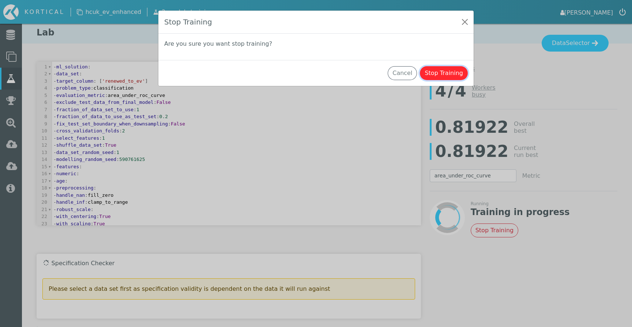
click at [447, 74] on button "Stop Training" at bounding box center [444, 73] width 48 height 14
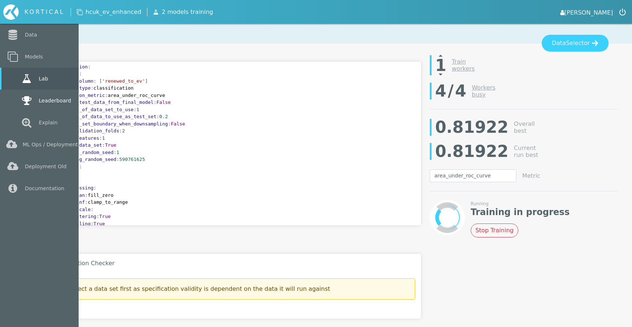
click at [28, 102] on icon at bounding box center [26, 101] width 13 height 10
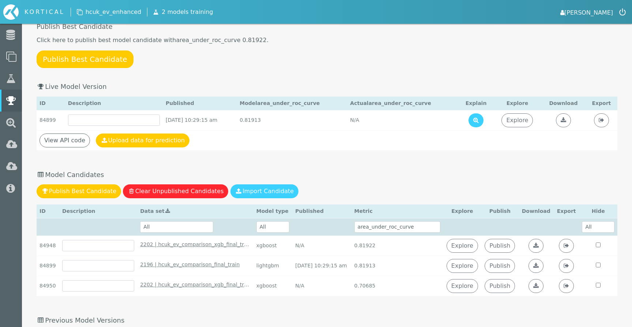
scroll to position [76, 0]
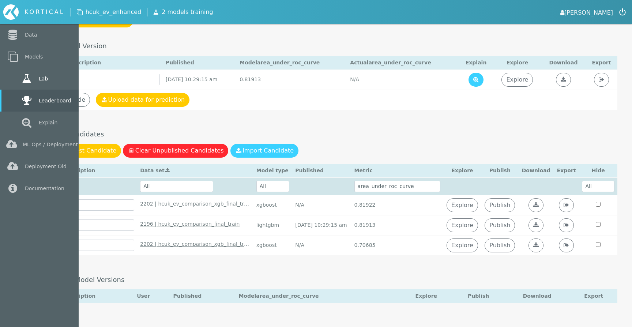
click at [30, 80] on icon at bounding box center [26, 79] width 13 height 10
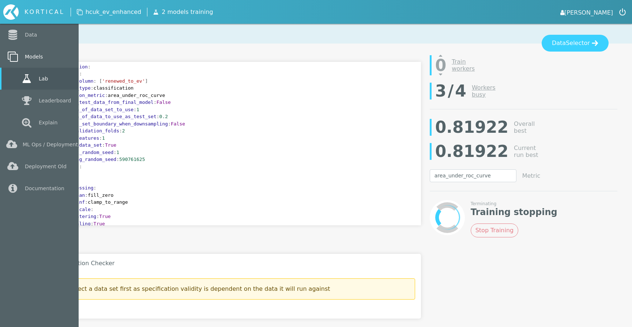
click at [36, 51] on link "Models" at bounding box center [39, 57] width 79 height 22
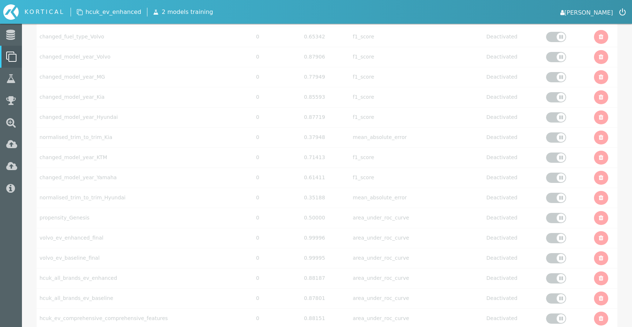
scroll to position [2499, 0]
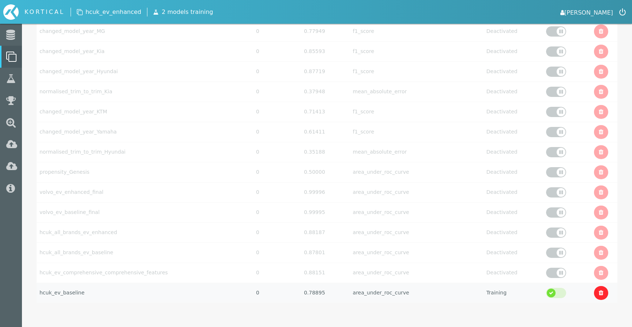
click at [139, 296] on td "hcuk_ev_baseline" at bounding box center [145, 293] width 217 height 20
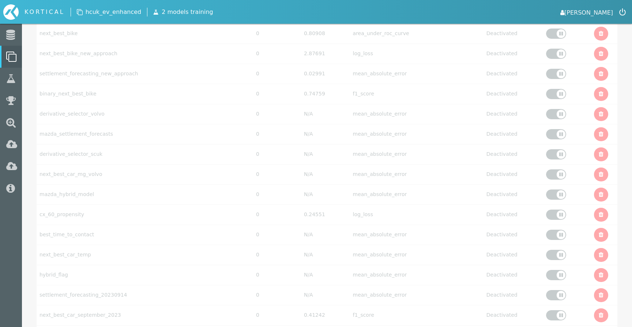
select select "area_under_roc_curve"
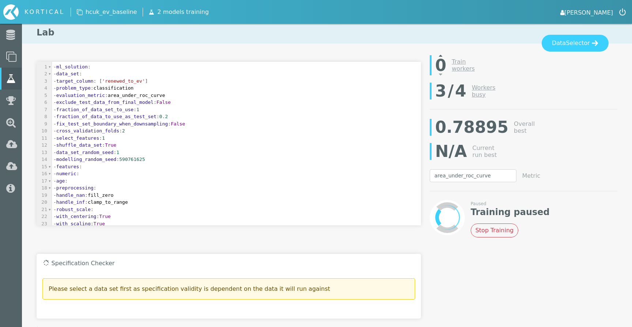
click at [440, 55] on icon at bounding box center [440, 55] width 3 height 6
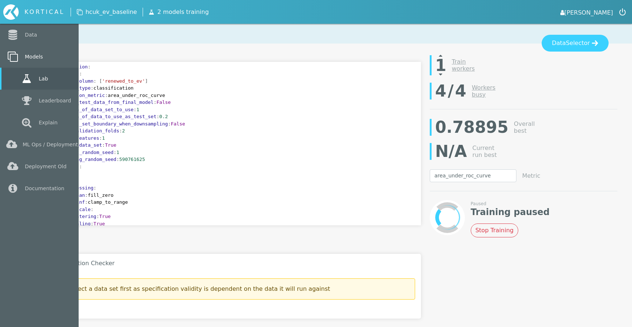
click at [19, 61] on icon at bounding box center [12, 57] width 13 height 10
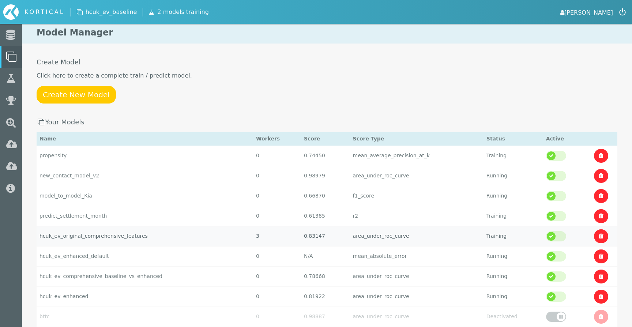
click at [223, 233] on td "hcuk_ev_original_comprehensive_features" at bounding box center [145, 236] width 217 height 20
select select "area_under_roc_curve"
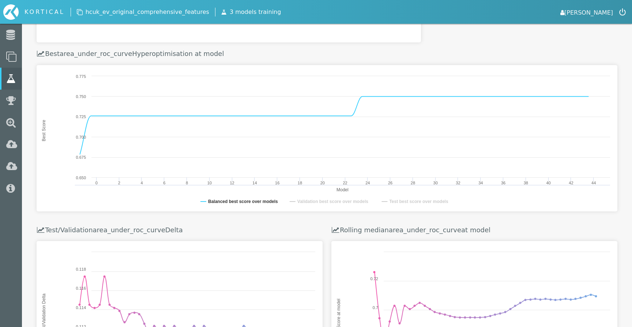
scroll to position [277, 0]
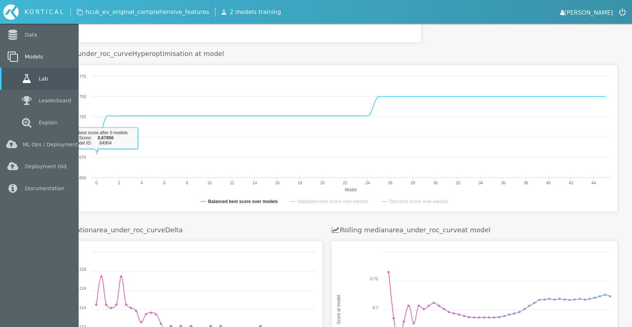
click at [19, 60] on icon at bounding box center [12, 57] width 13 height 10
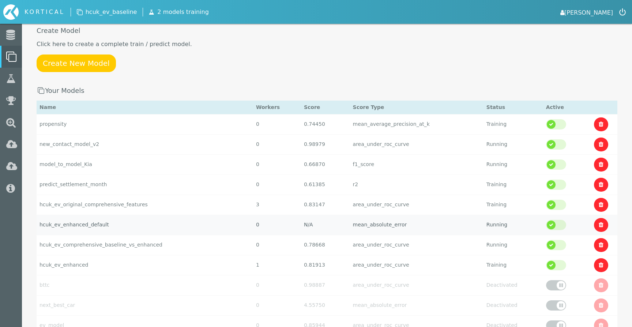
scroll to position [42, 0]
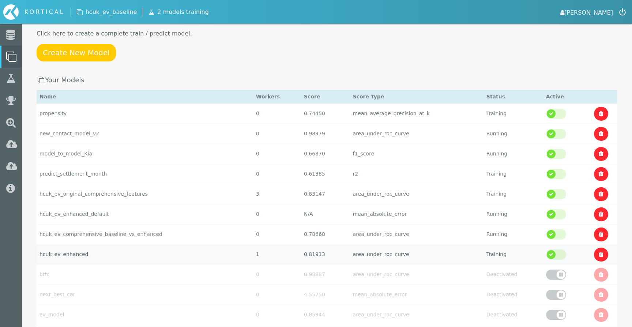
click at [367, 255] on td "area_under_roc_curve" at bounding box center [417, 254] width 134 height 20
select select "area_under_roc_curve"
click at [0, 0] on span "Please select a data set first as specification validity is dependent on the da…" at bounding box center [0, 0] width 0 height 0
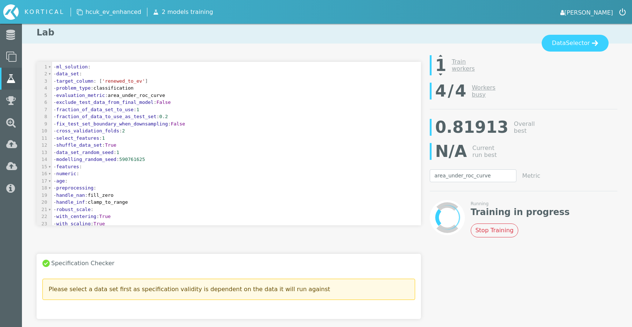
click at [441, 75] on icon at bounding box center [440, 74] width 3 height 6
click at [472, 95] on link "Workers busy" at bounding box center [484, 91] width 24 height 14
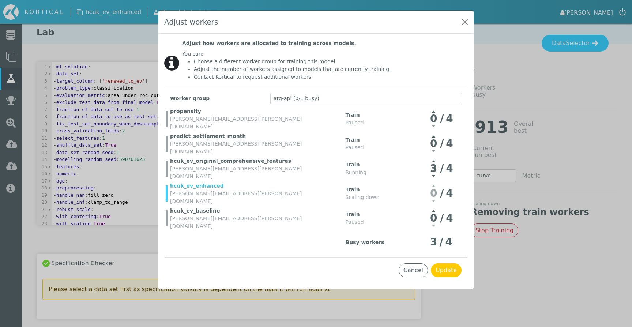
click at [435, 211] on icon at bounding box center [433, 211] width 3 height 6
click at [435, 175] on icon at bounding box center [433, 176] width 3 height 6
click at [434, 187] on icon at bounding box center [433, 186] width 3 height 6
click at [420, 267] on button "Cancel" at bounding box center [413, 270] width 29 height 14
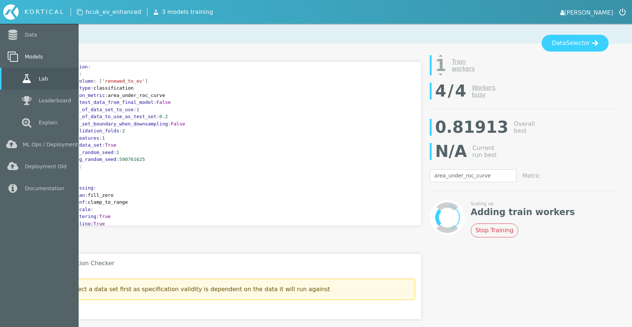
click at [21, 55] on link "Models" at bounding box center [39, 57] width 79 height 22
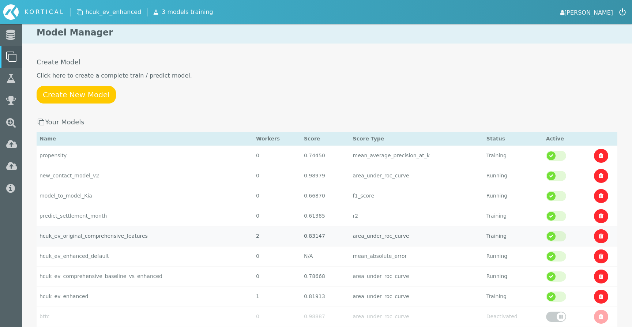
click at [166, 232] on td "hcuk_ev_original_comprehensive_features" at bounding box center [145, 236] width 217 height 20
select select "area_under_roc_curve"
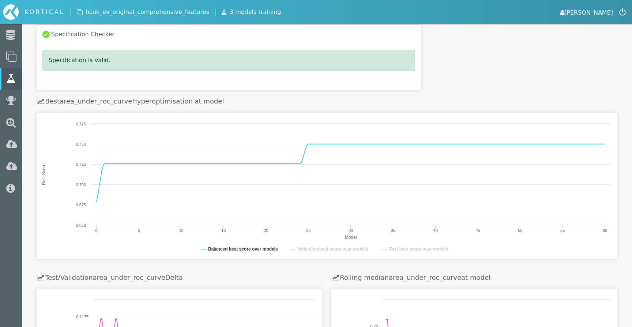
scroll to position [225, 0]
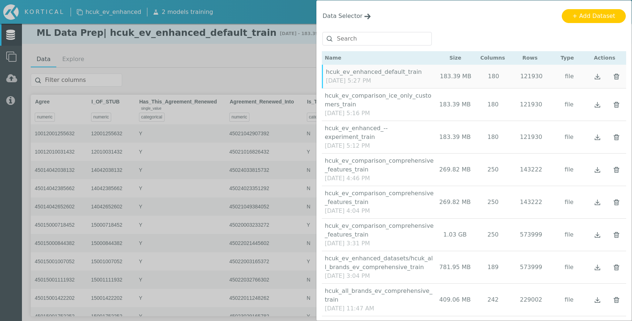
click at [197, 205] on div "Data Selector Name Size Columns Rows Type Actions" at bounding box center [316, 160] width 632 height 321
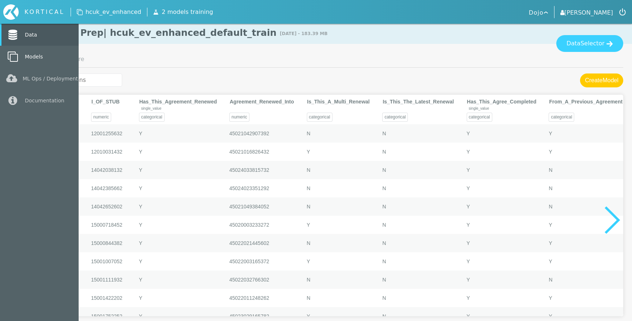
click at [29, 57] on link "Models" at bounding box center [39, 57] width 79 height 22
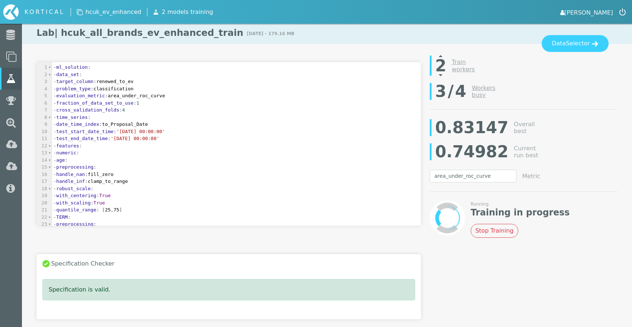
select select "area_under_roc_curve"
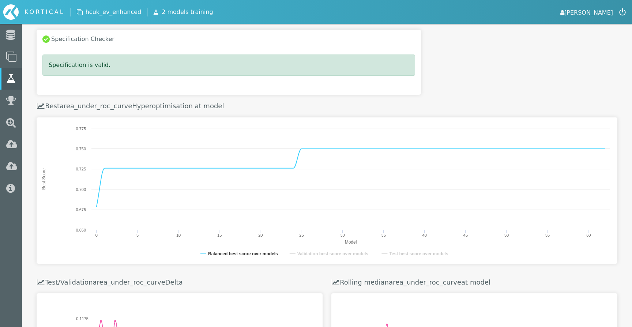
scroll to position [1, 0]
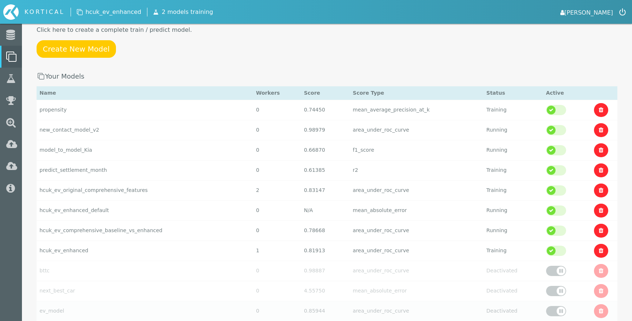
scroll to position [46, 0]
click at [153, 254] on td "hcuk_ev_enhanced" at bounding box center [145, 250] width 217 height 20
select select "area_under_roc_curve"
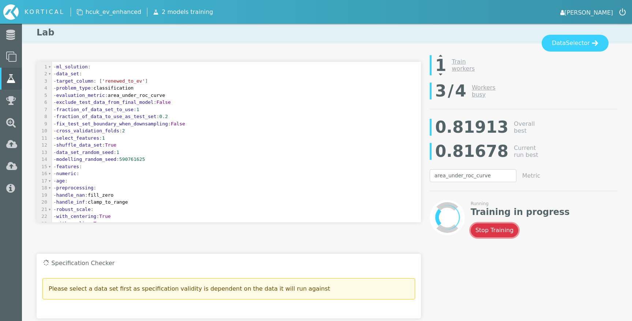
click at [502, 233] on button "Stop Training" at bounding box center [495, 231] width 48 height 14
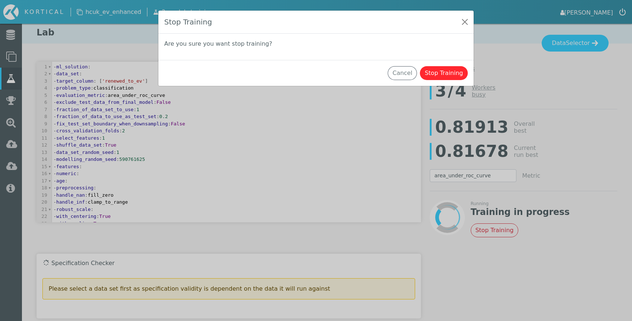
click at [446, 87] on div "Stop Training Are you sure you want stop training? Cancel Stop Training" at bounding box center [316, 160] width 632 height 321
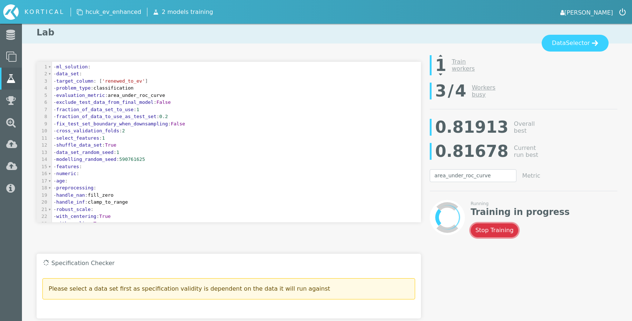
click at [500, 229] on button "Stop Training" at bounding box center [495, 231] width 48 height 14
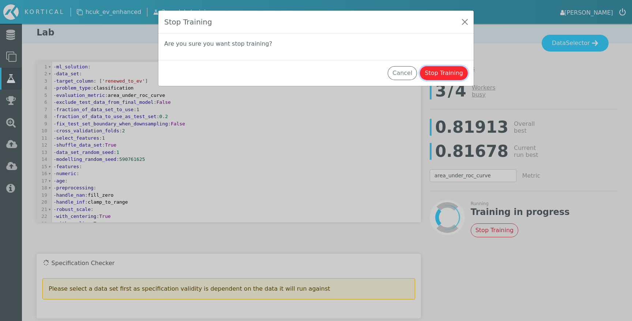
click at [454, 77] on button "Stop Training" at bounding box center [444, 73] width 48 height 14
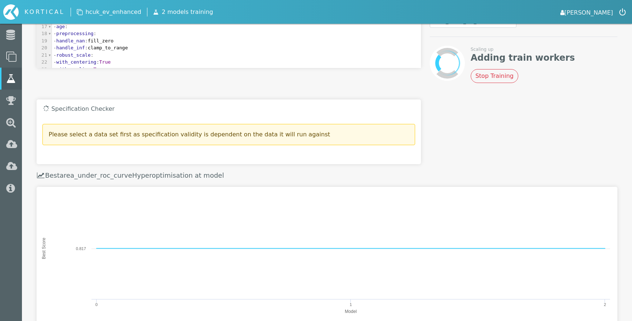
scroll to position [122, 0]
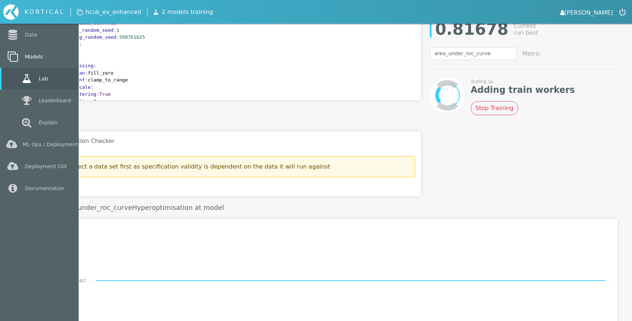
click at [16, 61] on icon at bounding box center [12, 57] width 13 height 10
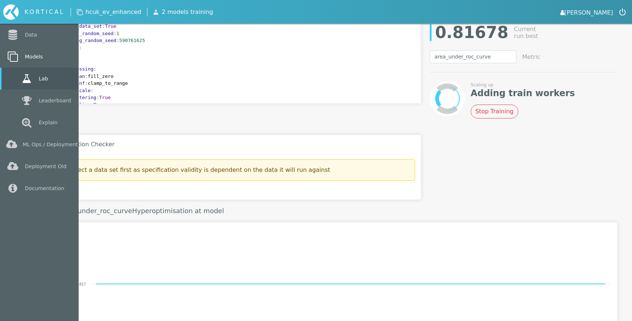
click at [16, 61] on icon at bounding box center [12, 57] width 13 height 10
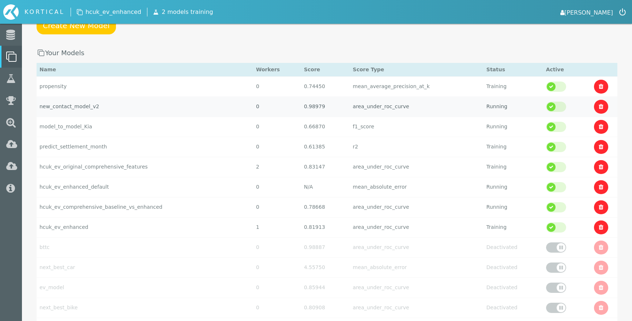
scroll to position [74, 0]
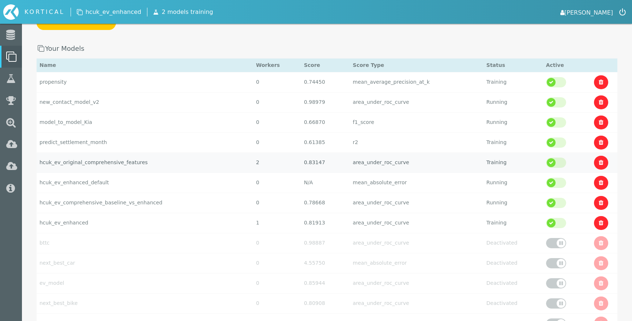
click at [140, 169] on td "hcuk_ev_original_comprehensive_features" at bounding box center [145, 163] width 217 height 20
select select "area_under_roc_curve"
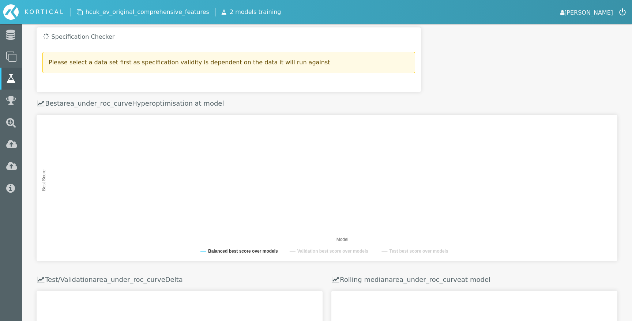
scroll to position [213, 0]
